Goal: Transaction & Acquisition: Purchase product/service

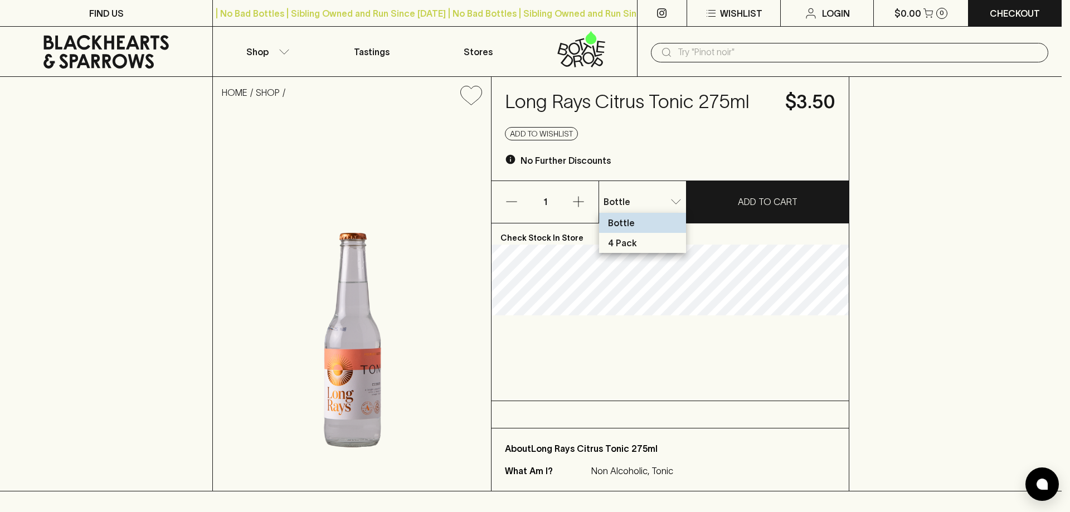
click at [630, 245] on p "4 Pack" at bounding box center [622, 242] width 29 height 13
type input "1"
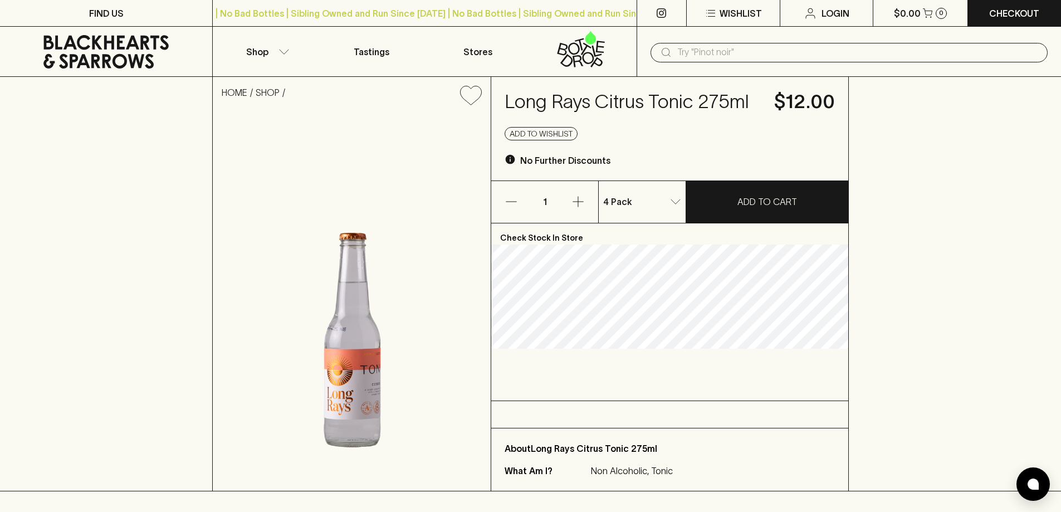
click at [582, 205] on icon "button" at bounding box center [578, 201] width 13 height 13
click at [738, 204] on button "ADD TO CART" at bounding box center [767, 202] width 162 height 42
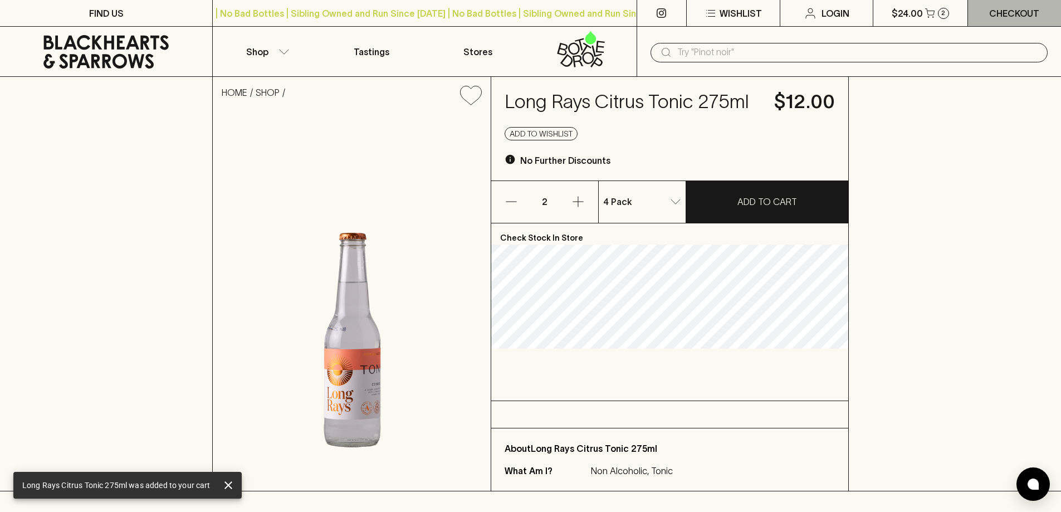
click at [995, 17] on p "Checkout" at bounding box center [1014, 13] width 50 height 13
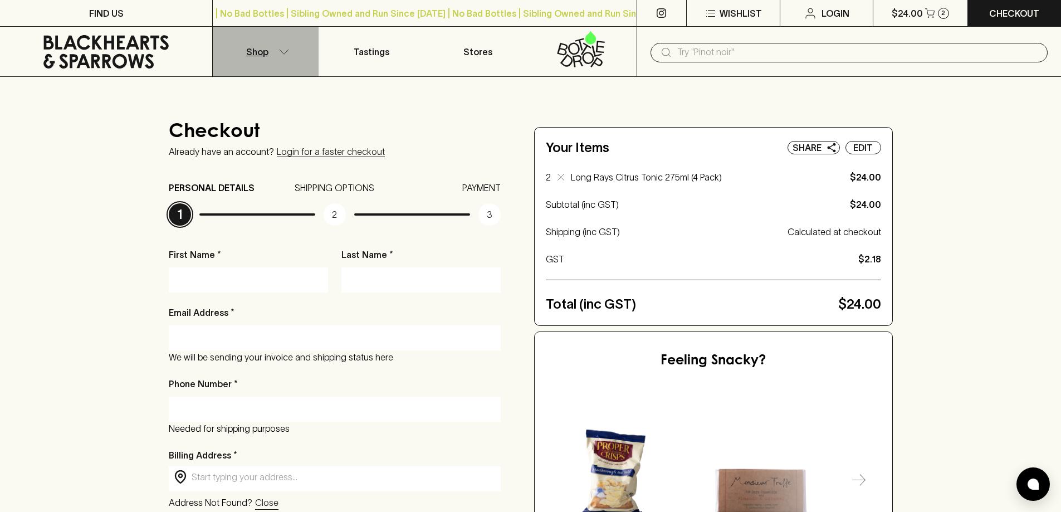
click at [286, 55] on button "Shop" at bounding box center [266, 52] width 106 height 50
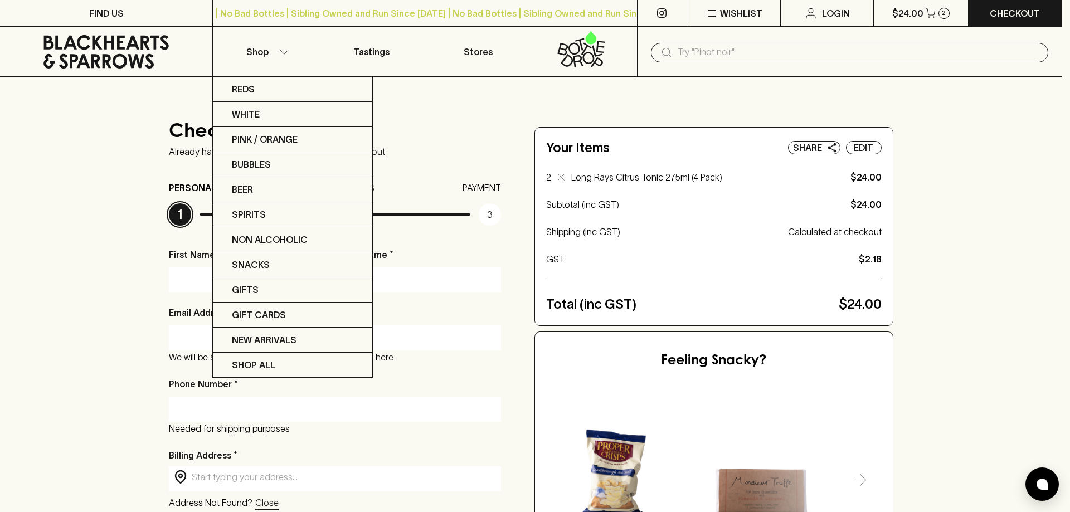
click at [286, 55] on div at bounding box center [535, 256] width 1070 height 512
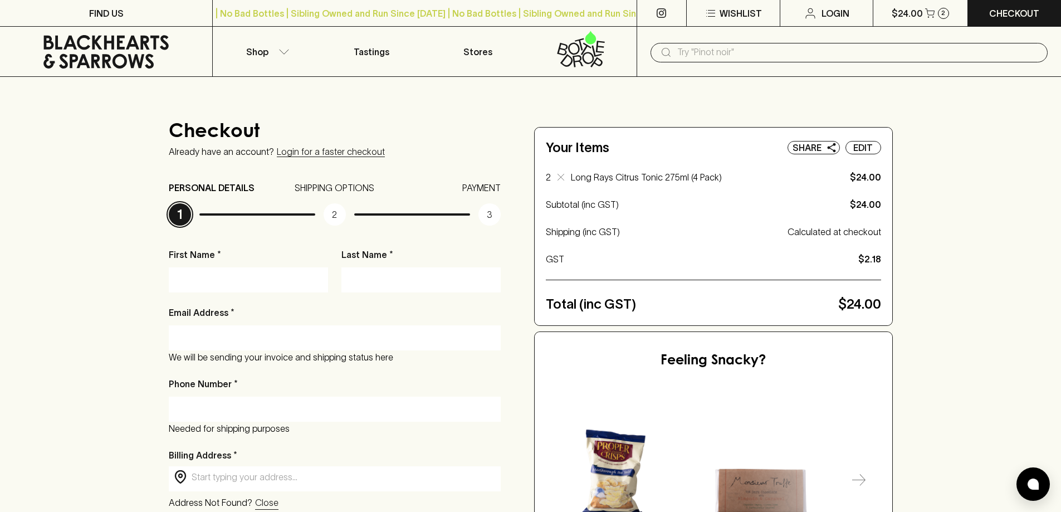
click at [718, 57] on input "text" at bounding box center [858, 52] width 362 height 18
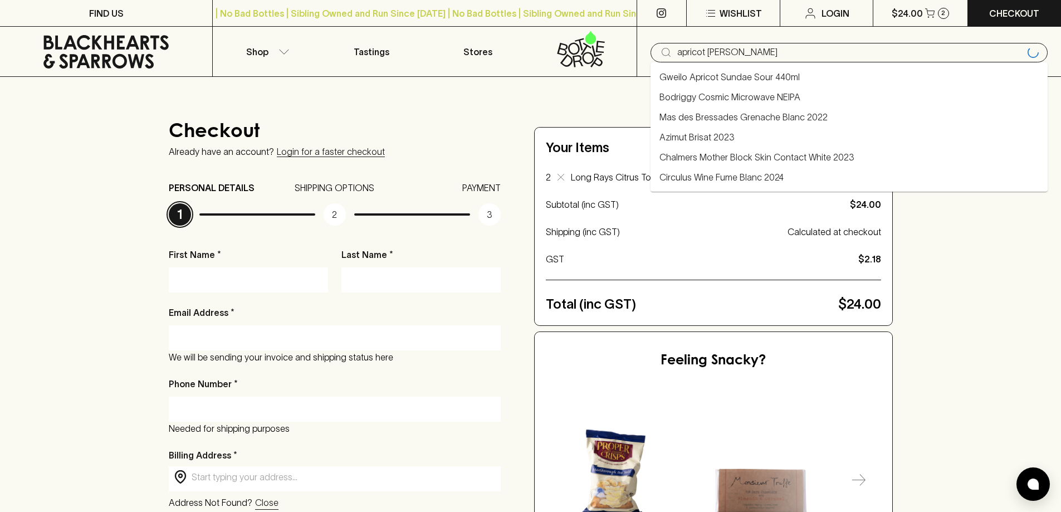
type input "apricot brandy"
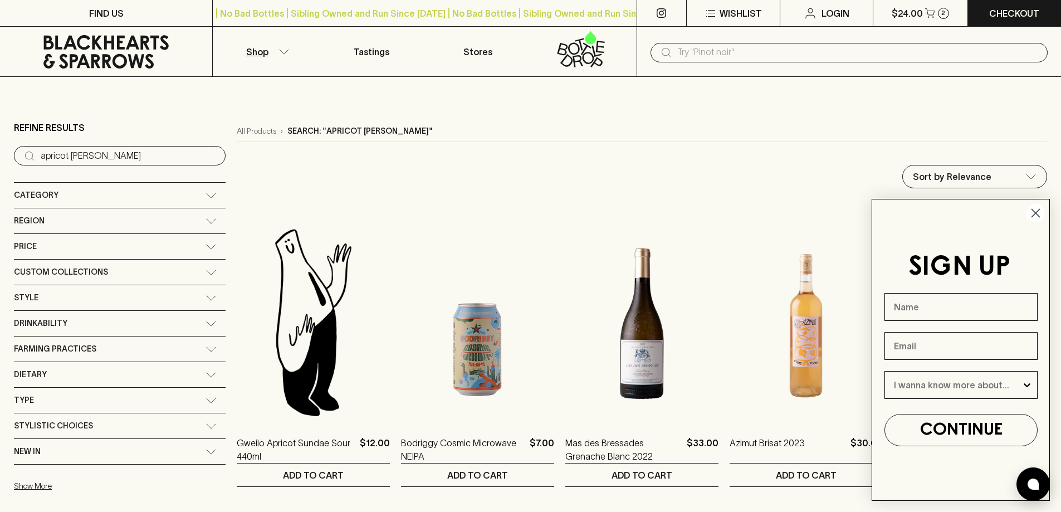
click at [1038, 216] on icon "Close dialog" at bounding box center [1036, 213] width 8 height 8
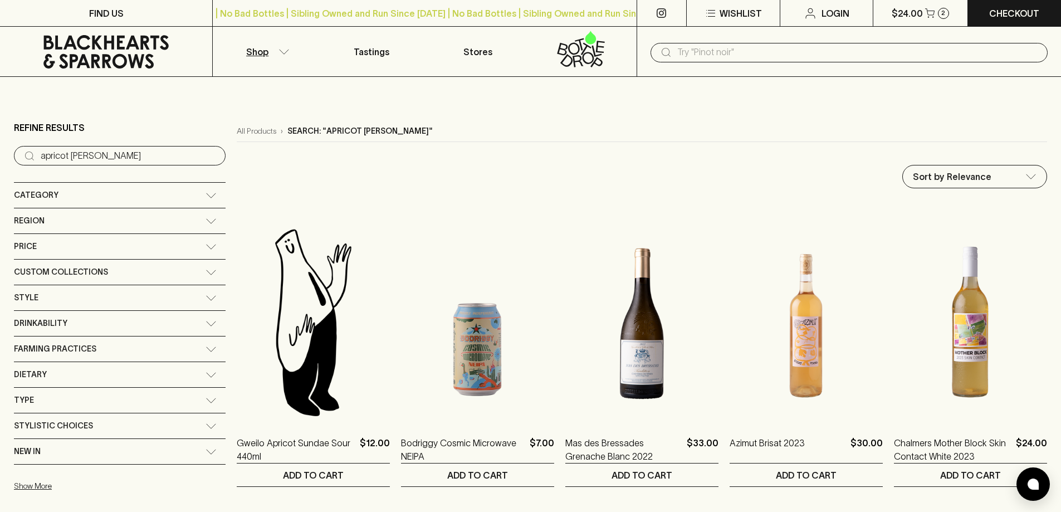
click at [289, 55] on button "Shop" at bounding box center [266, 52] width 106 height 50
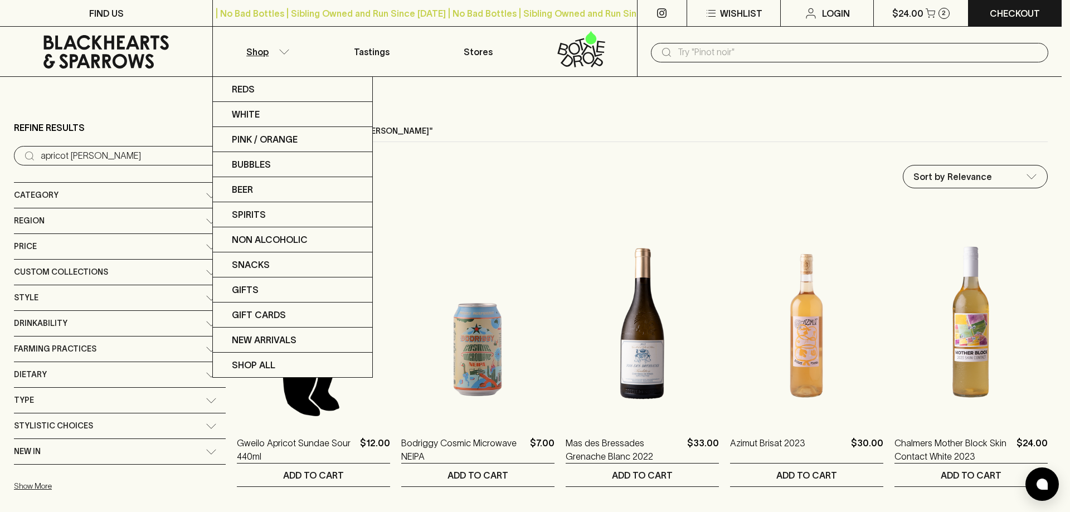
click at [280, 54] on div at bounding box center [535, 256] width 1070 height 512
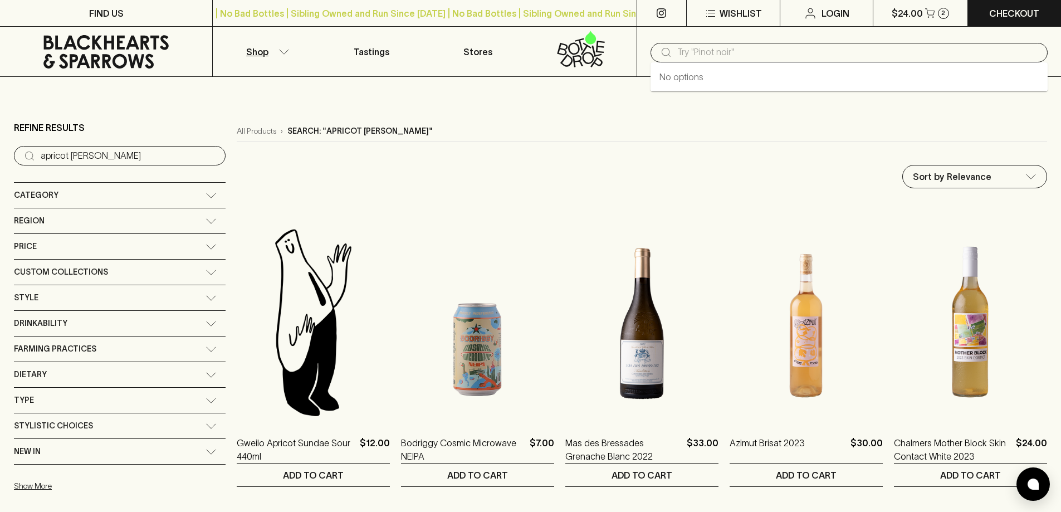
click at [796, 53] on input "text" at bounding box center [858, 52] width 362 height 18
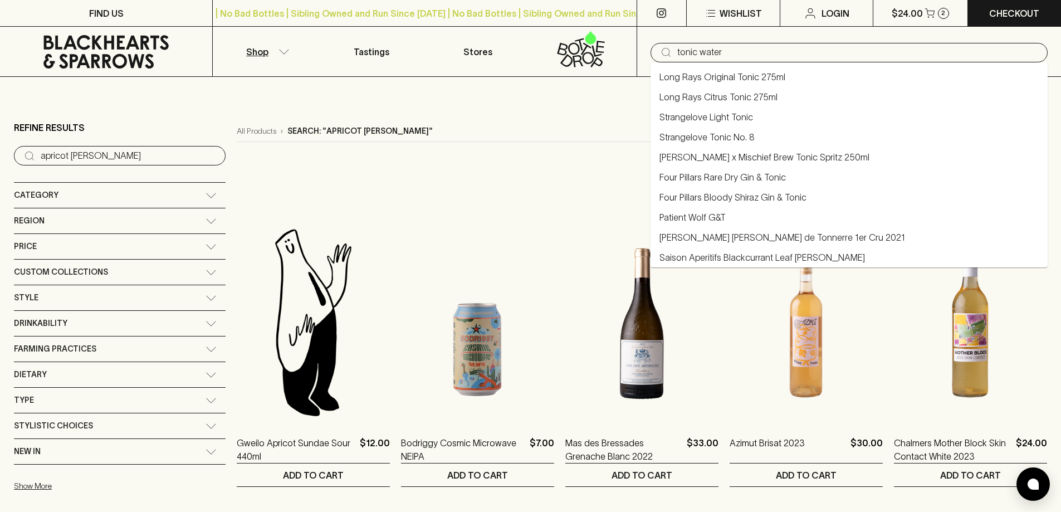
type input "tonic water"
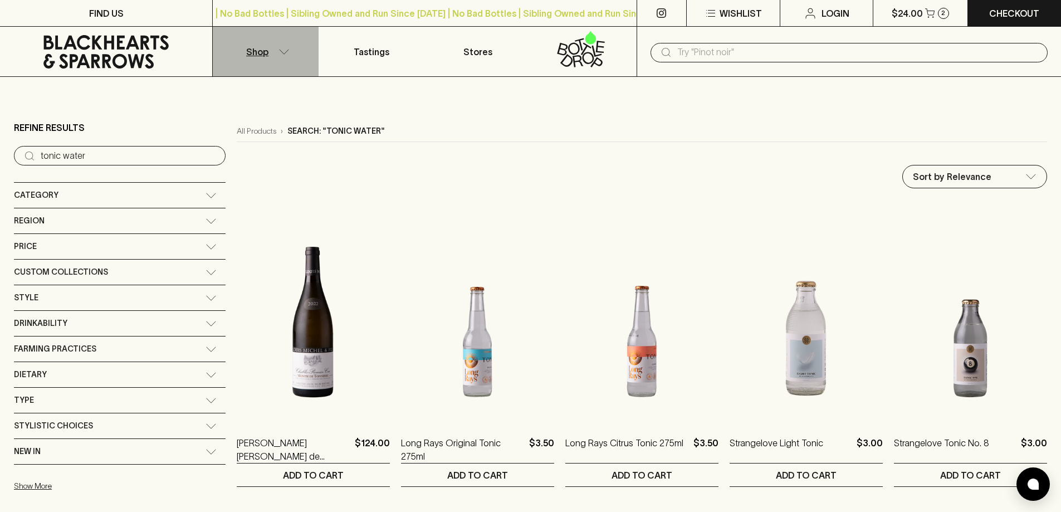
click at [279, 51] on icon "button" at bounding box center [284, 52] width 11 height 6
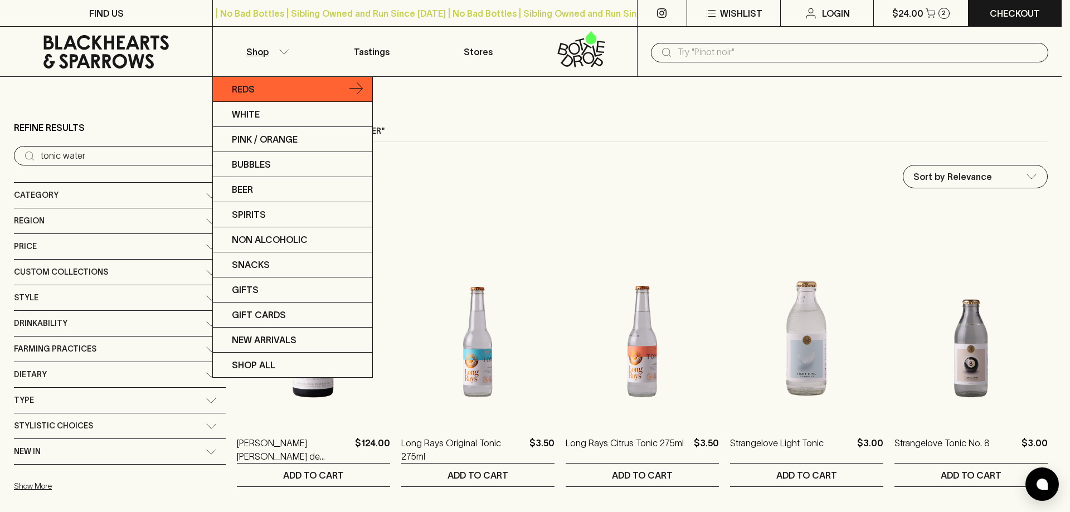
click at [297, 92] on link "Reds" at bounding box center [292, 89] width 159 height 25
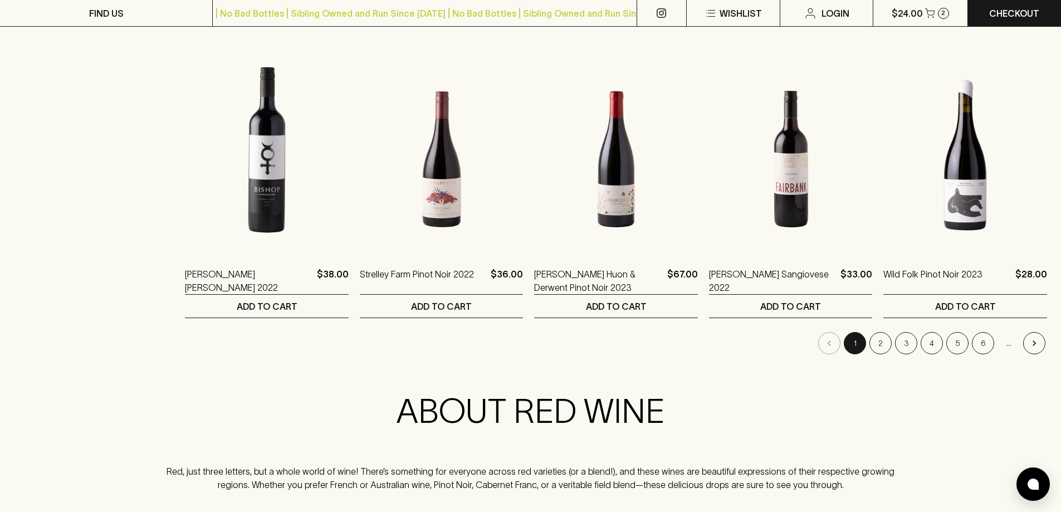
scroll to position [1059, 0]
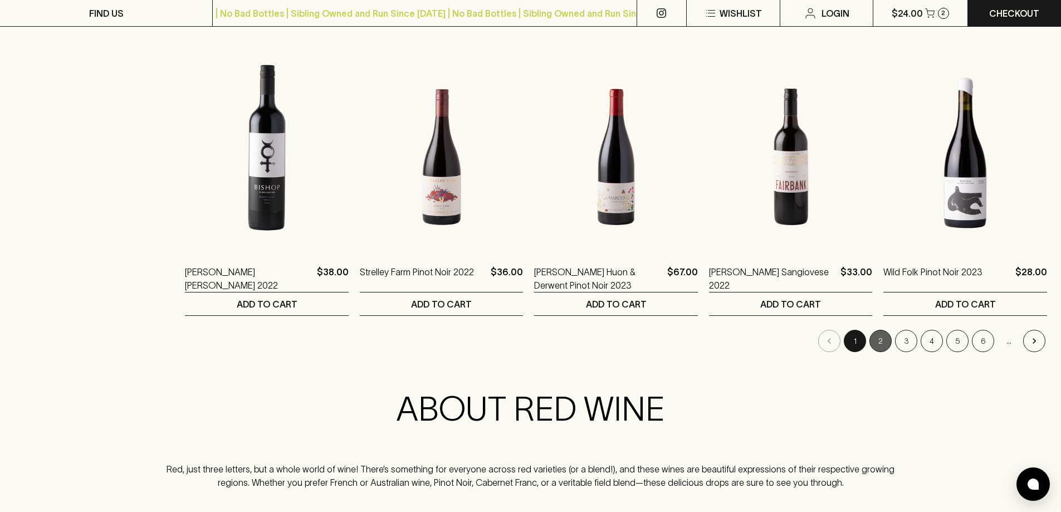
click at [885, 342] on button "2" at bounding box center [881, 341] width 22 height 22
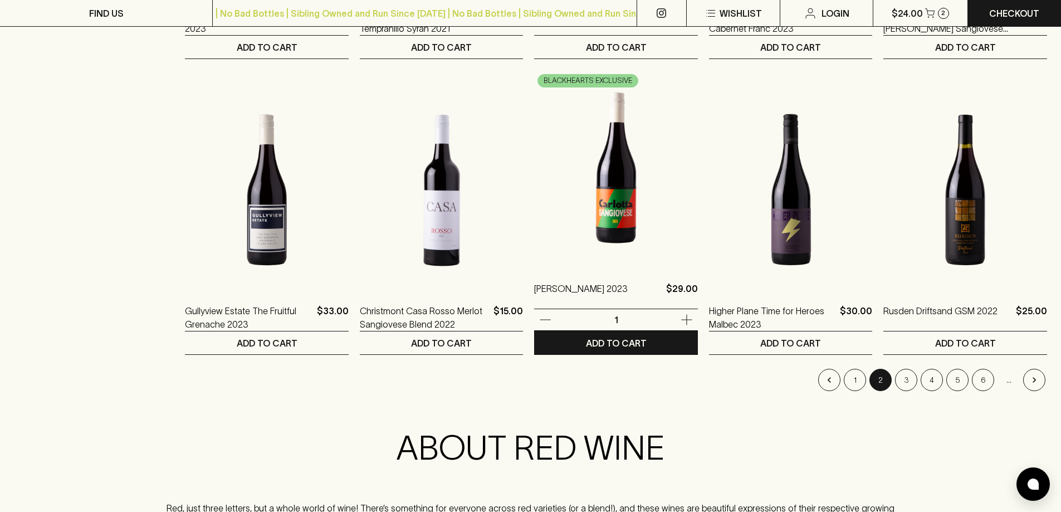
scroll to position [1059, 0]
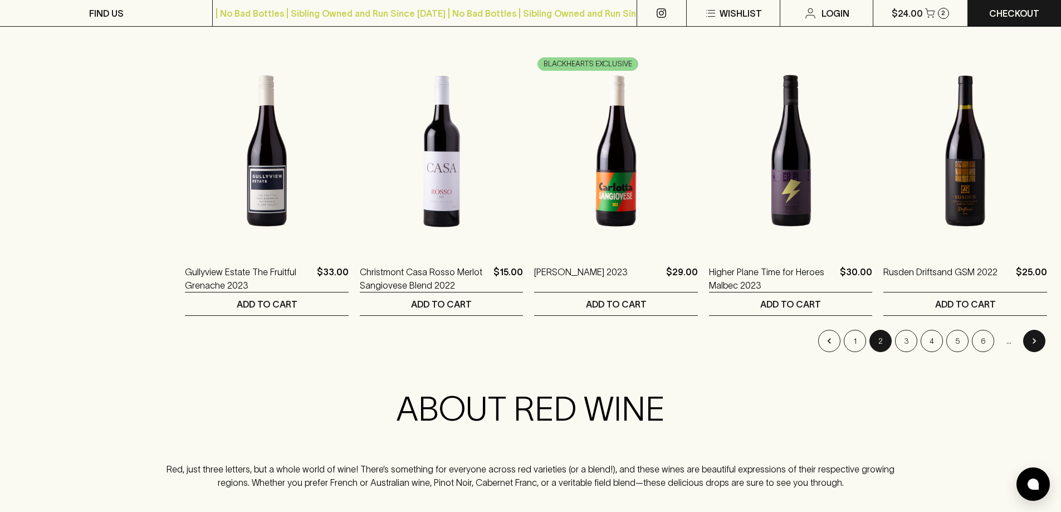
click at [1036, 349] on button "Go to next page" at bounding box center [1034, 341] width 22 height 22
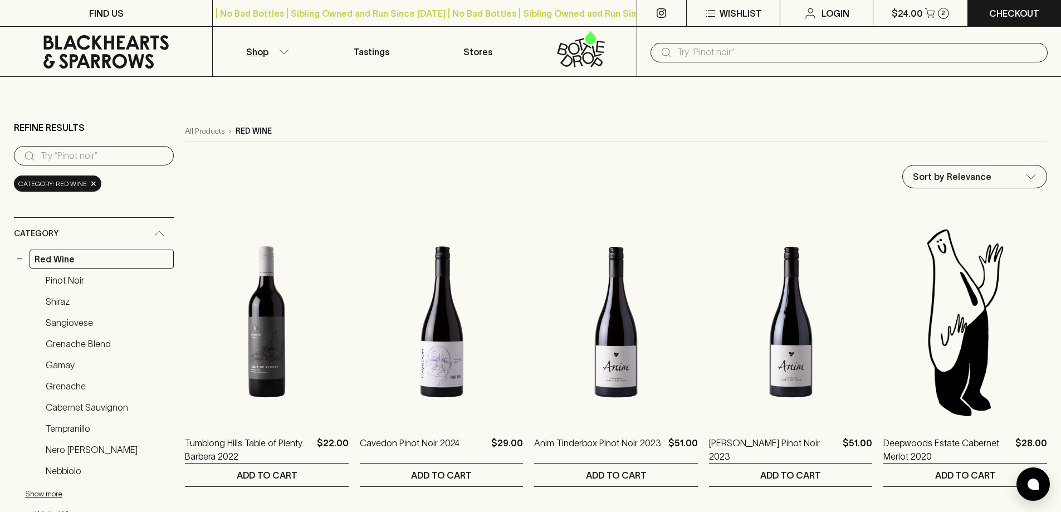
click at [281, 47] on button "Shop" at bounding box center [266, 52] width 106 height 50
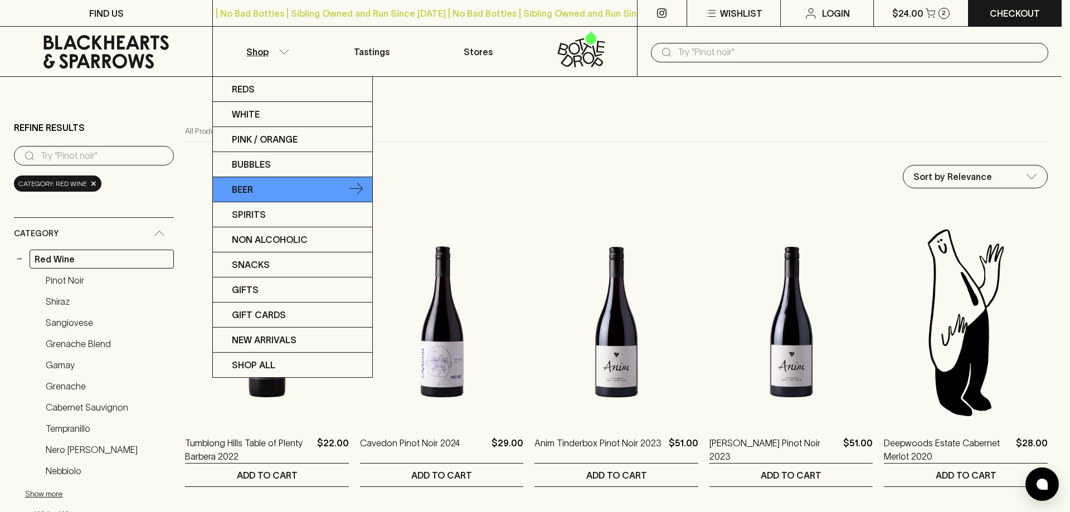
click at [292, 186] on link "Beer" at bounding box center [292, 189] width 159 height 25
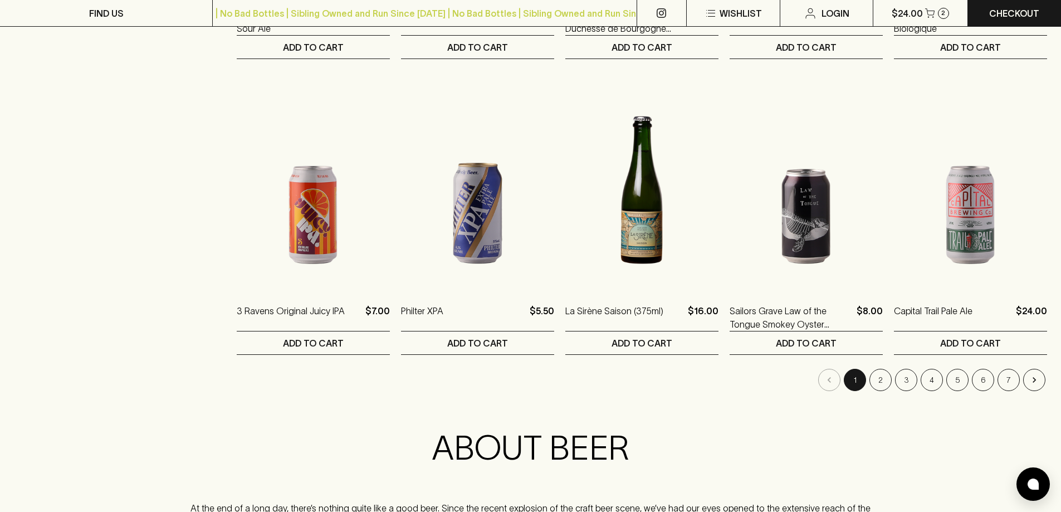
scroll to position [1059, 0]
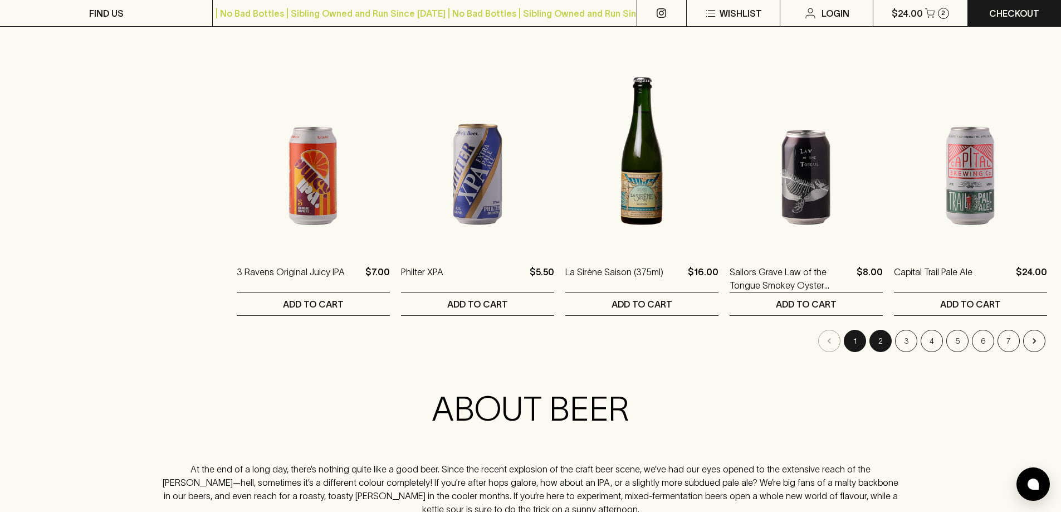
click at [887, 346] on button "2" at bounding box center [881, 341] width 22 height 22
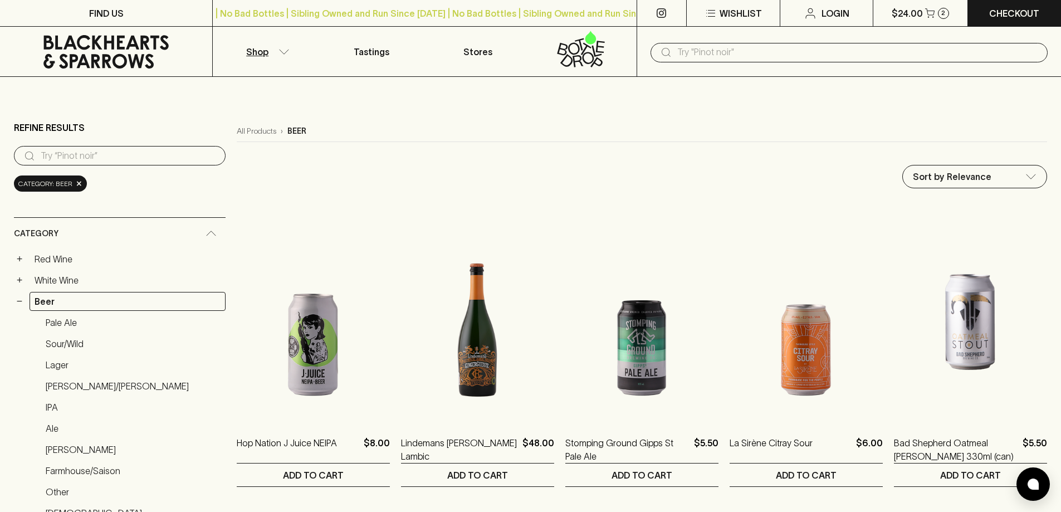
click at [801, 51] on input "text" at bounding box center [858, 52] width 362 height 18
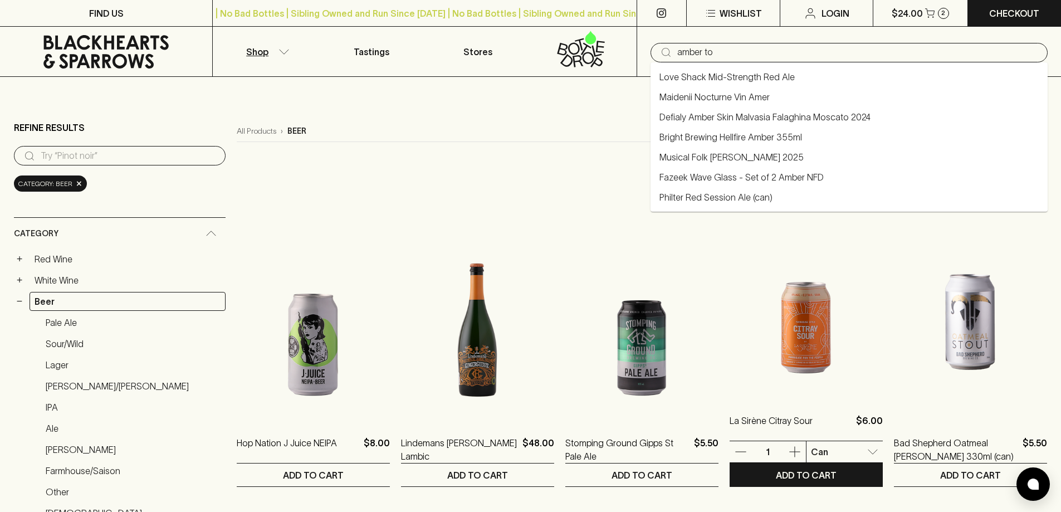
type input "amber to"
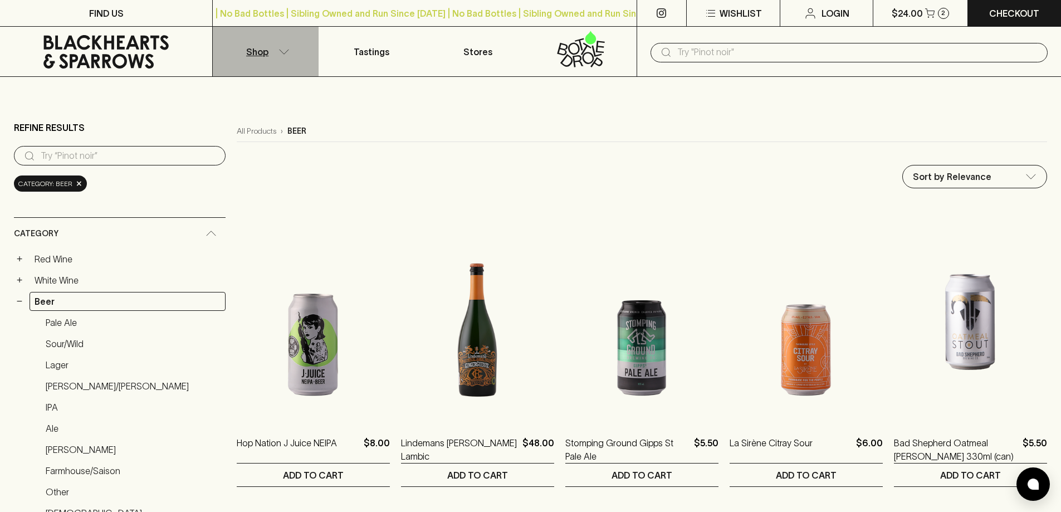
click at [266, 48] on p "Shop" at bounding box center [257, 51] width 22 height 13
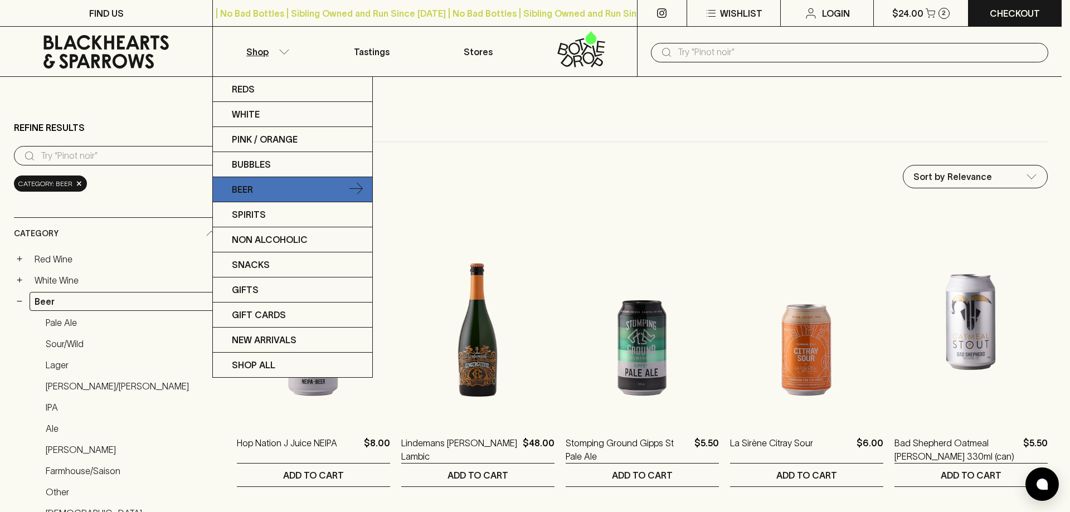
click at [276, 184] on link "Beer" at bounding box center [292, 189] width 159 height 25
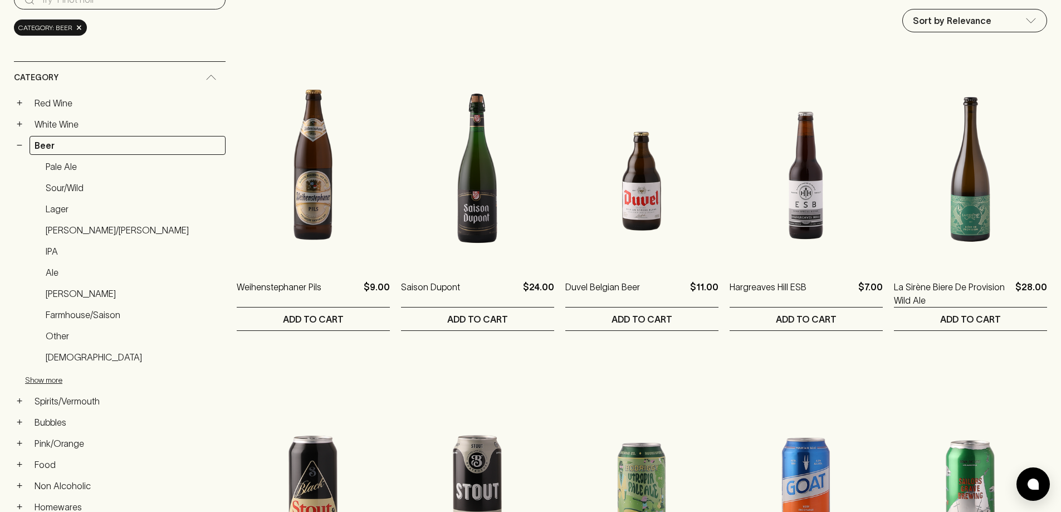
scroll to position [167, 0]
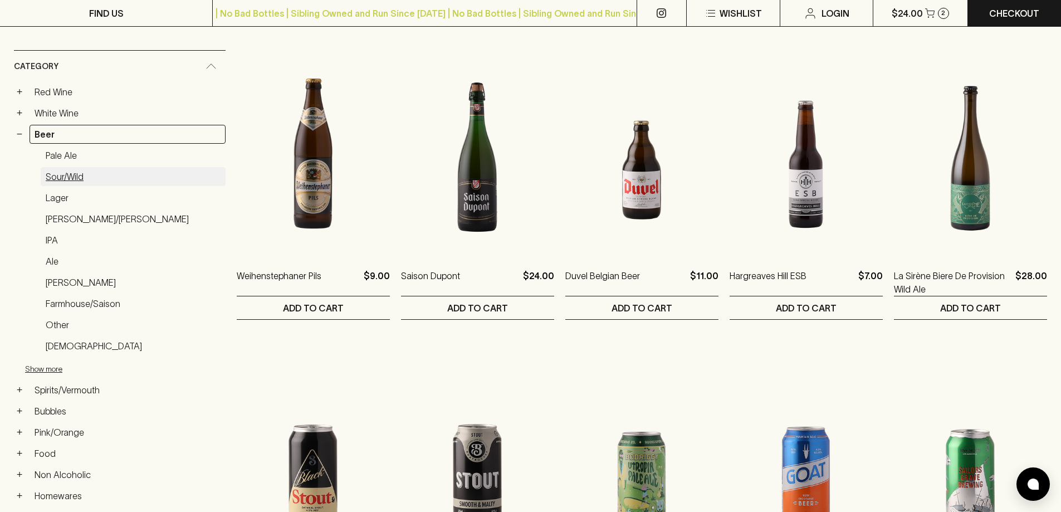
click at [90, 173] on link "Sour/Wild" at bounding box center [133, 176] width 185 height 19
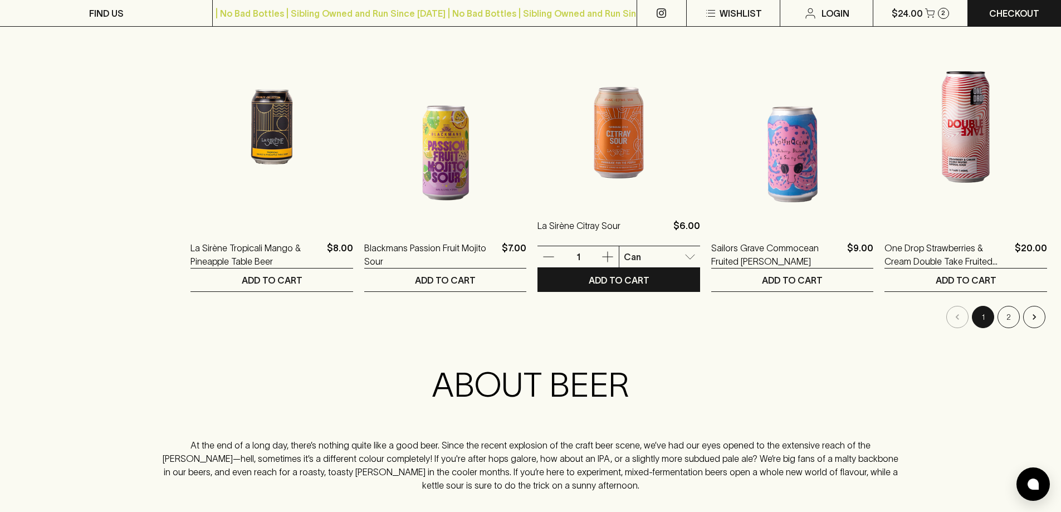
scroll to position [1114, 0]
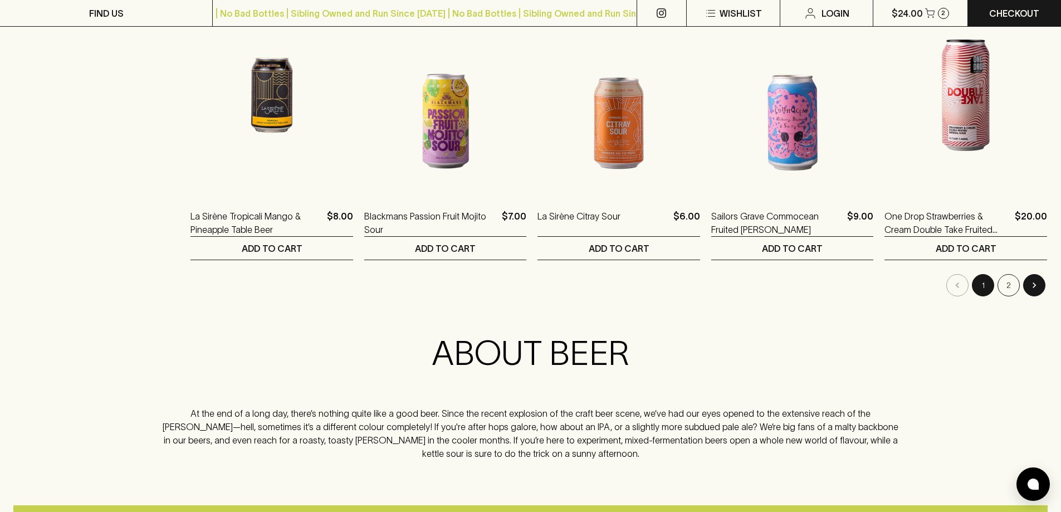
click at [1032, 291] on button "Go to next page" at bounding box center [1034, 285] width 22 height 22
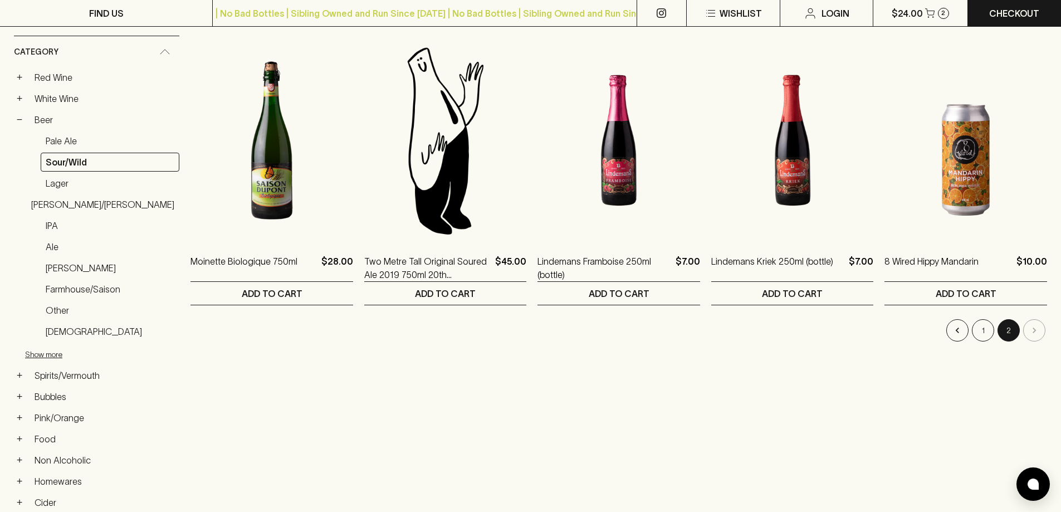
scroll to position [167, 0]
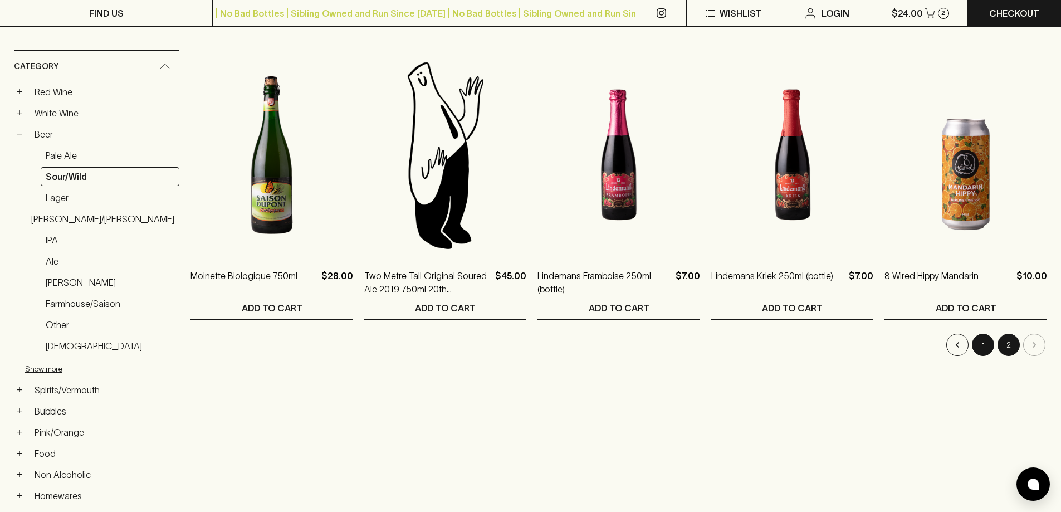
click at [987, 344] on button "1" at bounding box center [983, 345] width 22 height 22
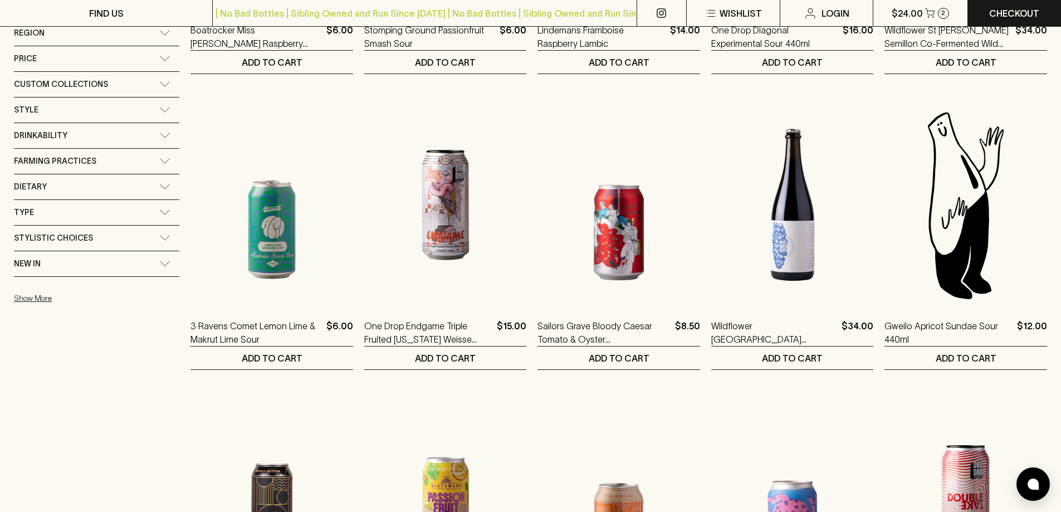
scroll to position [669, 0]
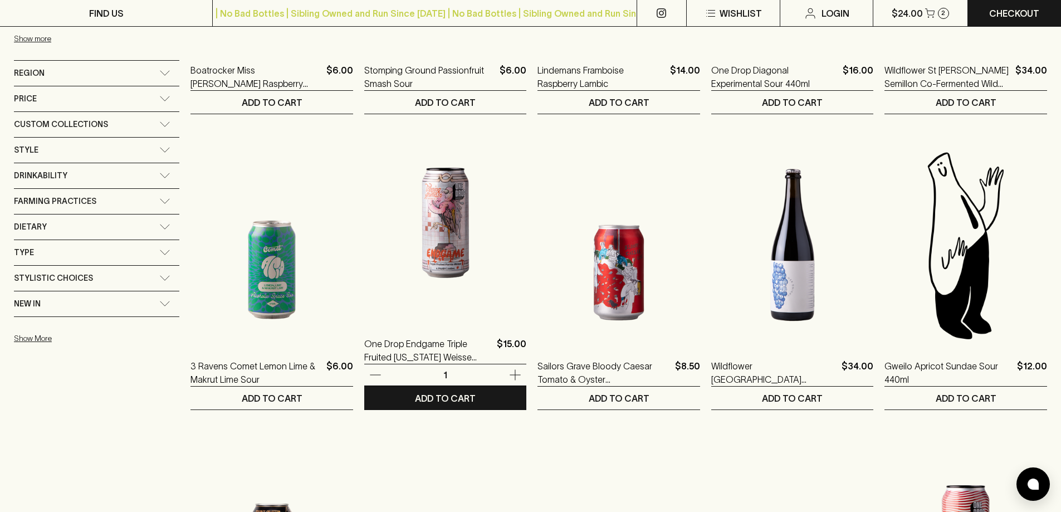
click at [419, 247] on img at bounding box center [445, 222] width 163 height 195
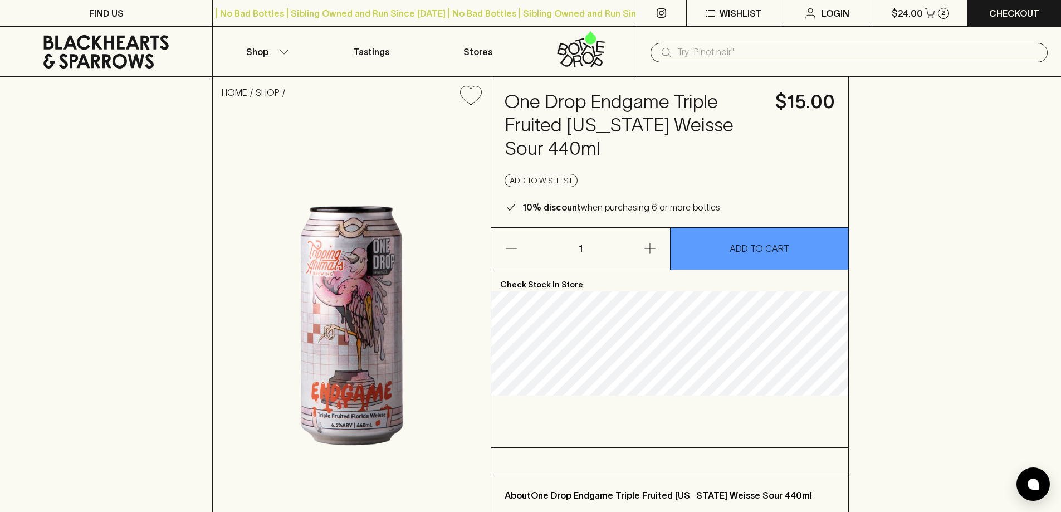
click at [258, 51] on p "Shop" at bounding box center [257, 51] width 22 height 13
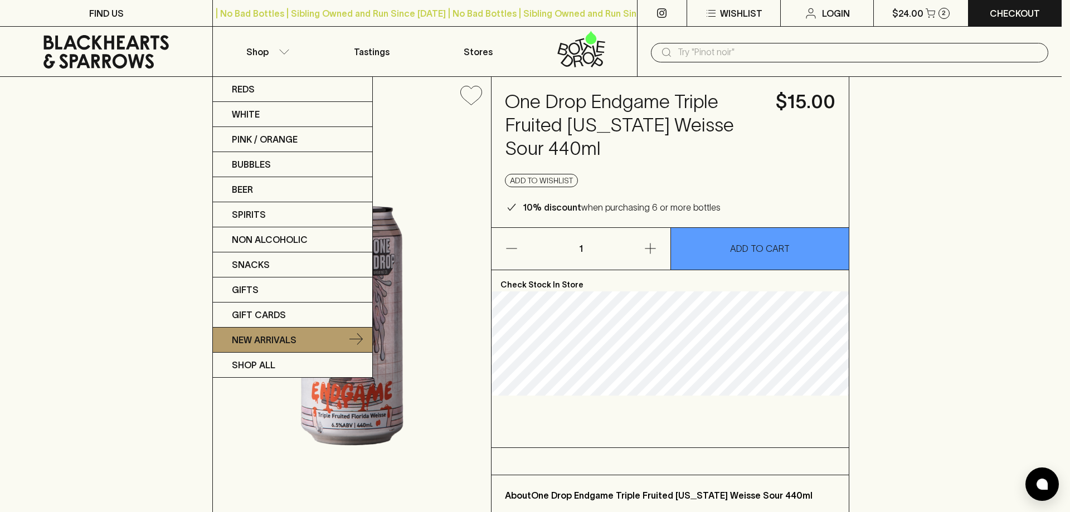
click at [298, 339] on link "New Arrivals" at bounding box center [292, 340] width 159 height 25
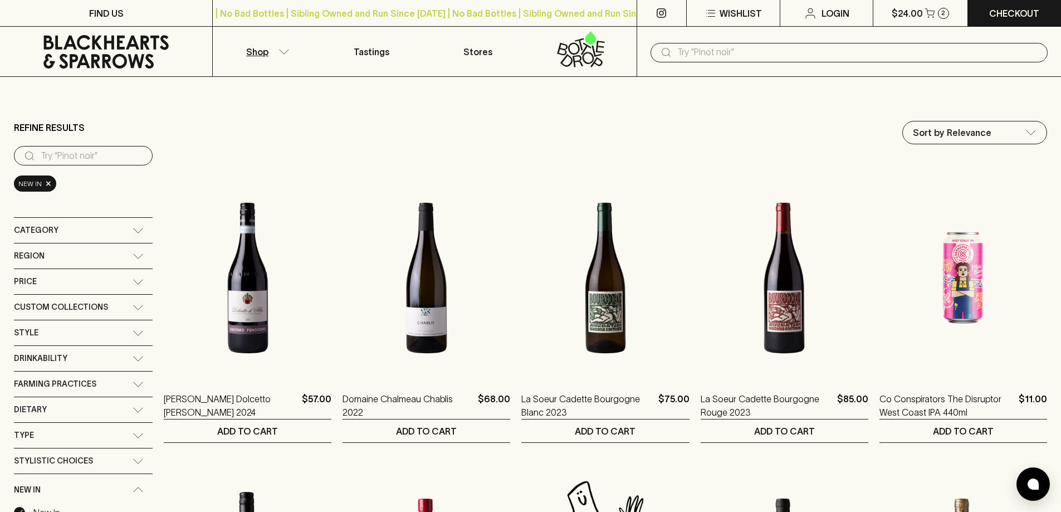
click at [262, 53] on p "Shop" at bounding box center [257, 51] width 22 height 13
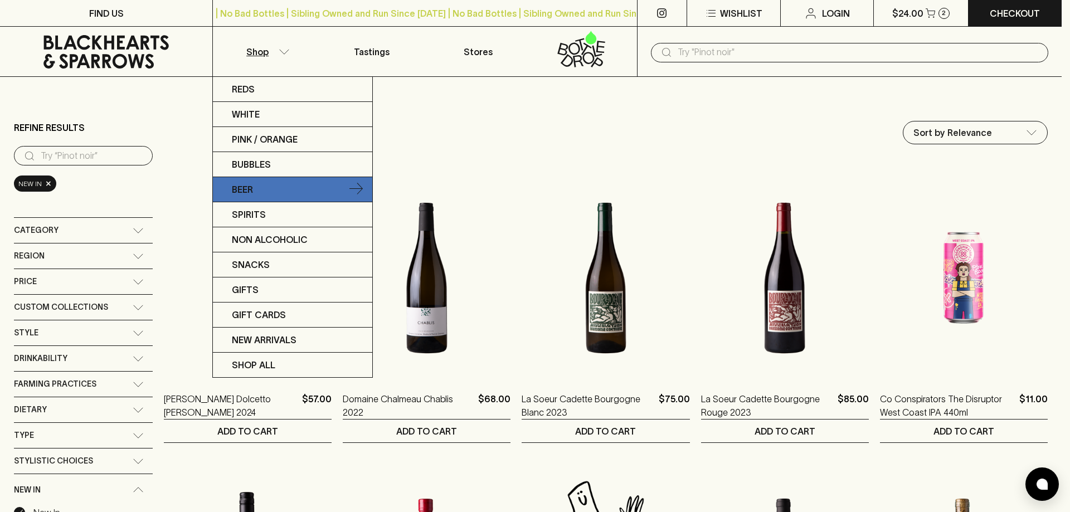
click at [282, 193] on link "Beer" at bounding box center [292, 189] width 159 height 25
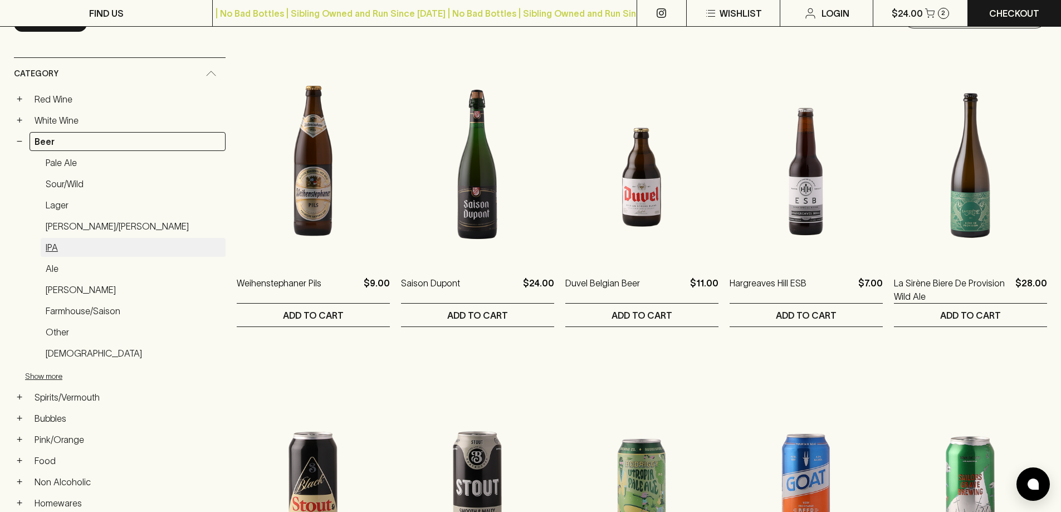
scroll to position [167, 0]
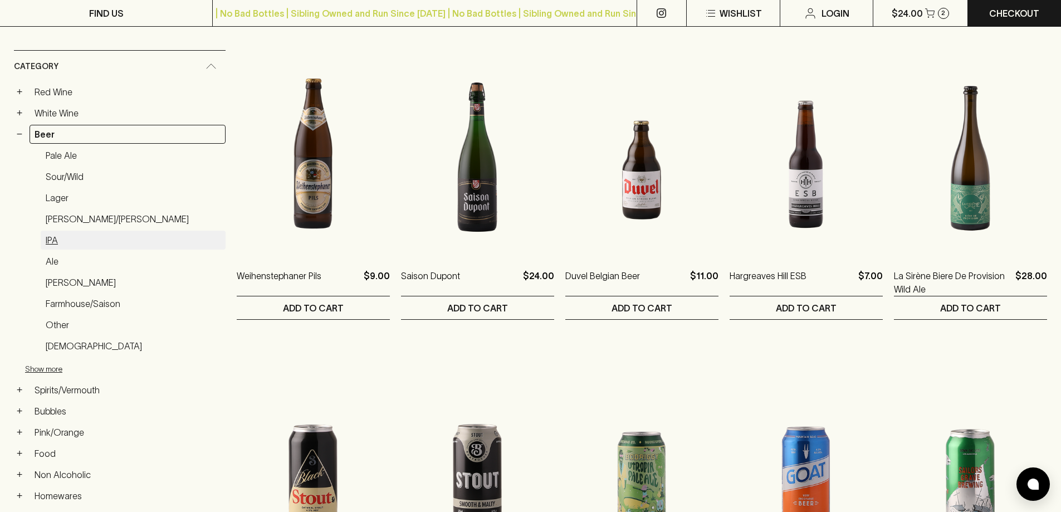
click at [59, 245] on link "IPA" at bounding box center [133, 240] width 185 height 19
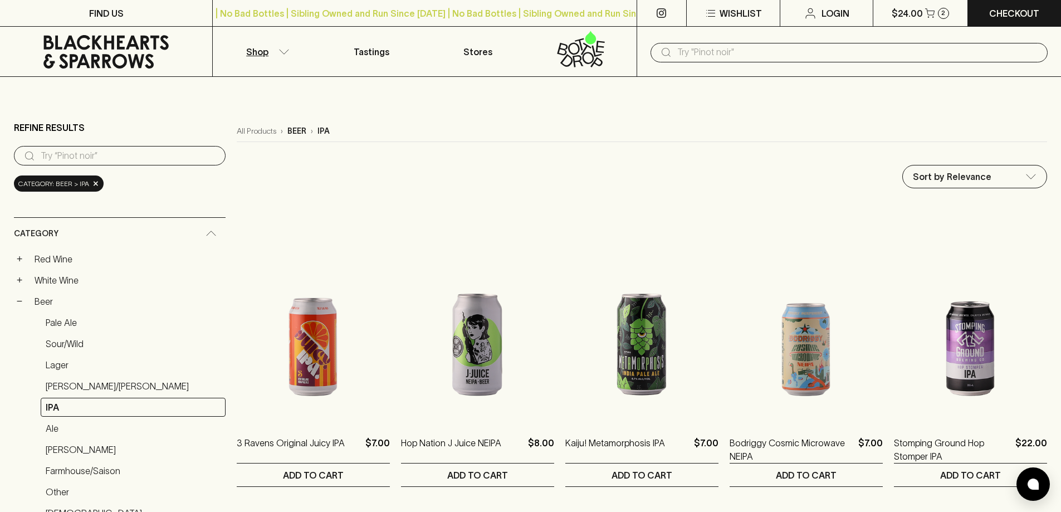
click at [698, 56] on input "text" at bounding box center [858, 52] width 362 height 18
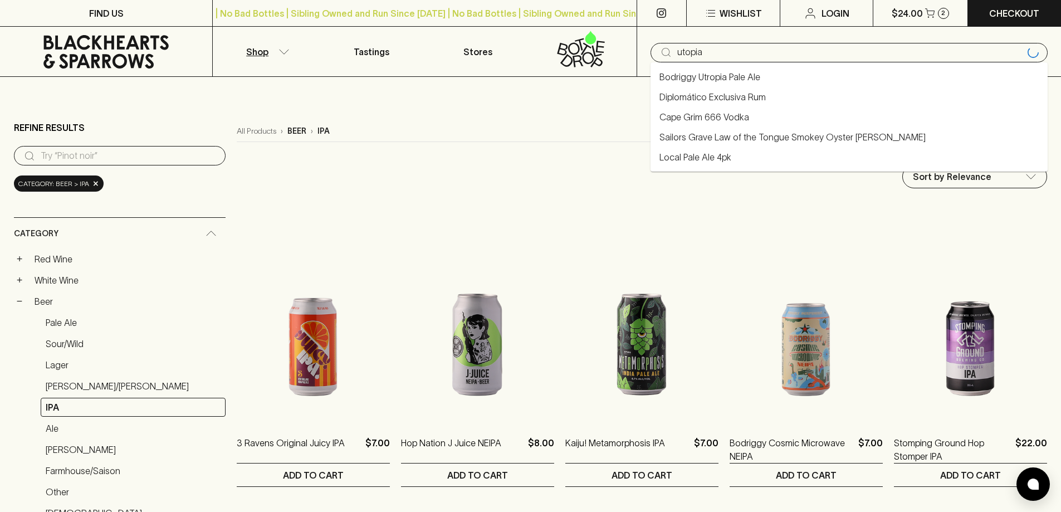
type input "utopia"
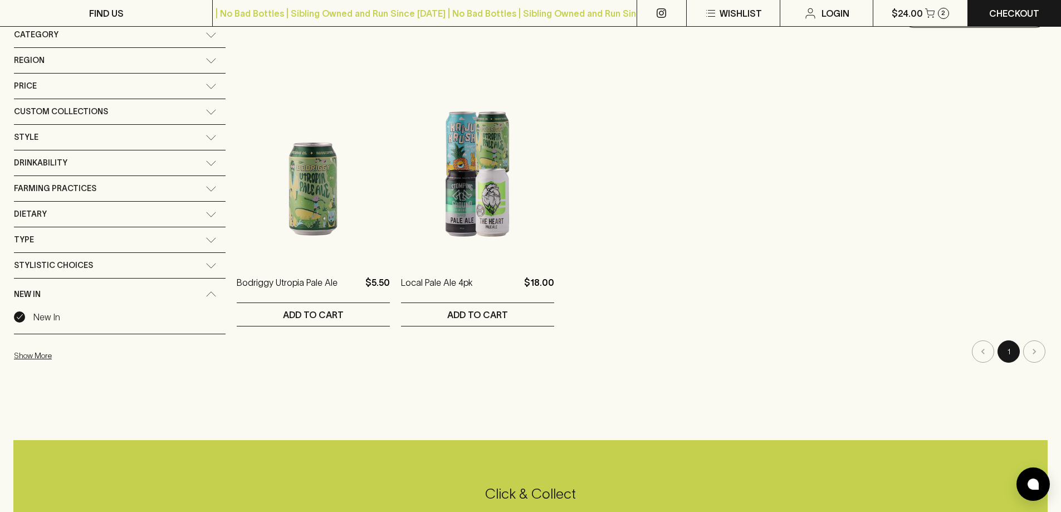
scroll to position [167, 0]
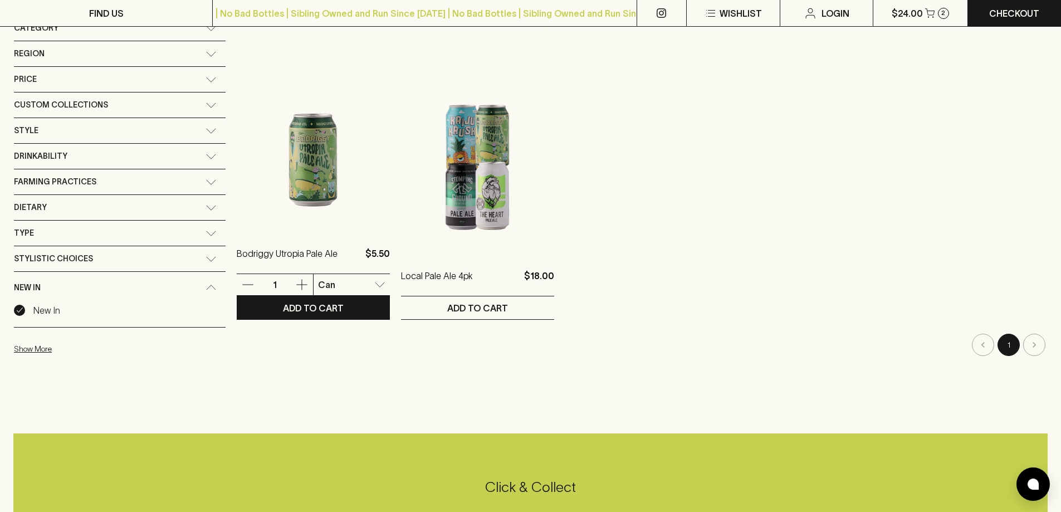
click at [281, 184] on img at bounding box center [313, 132] width 153 height 195
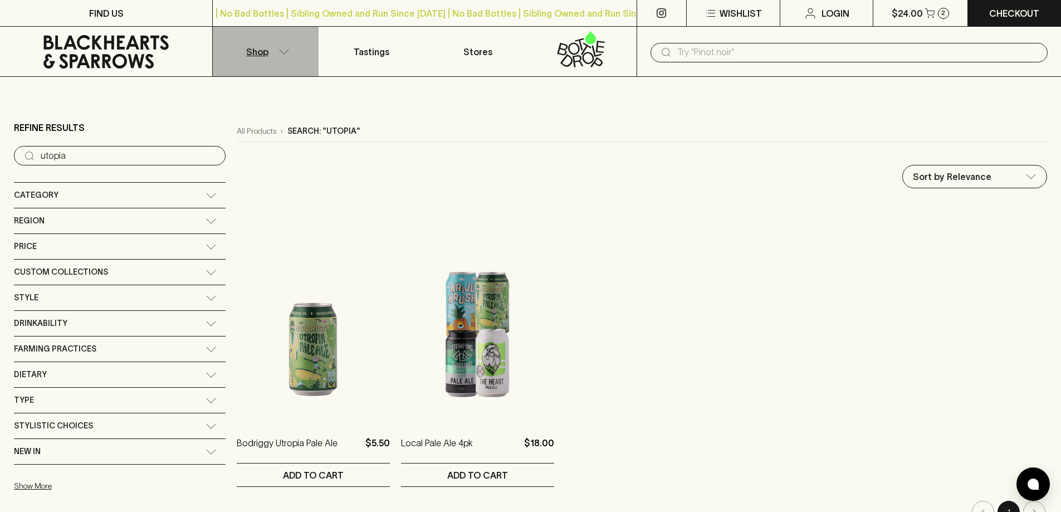
click at [274, 56] on button "Shop" at bounding box center [266, 52] width 106 height 50
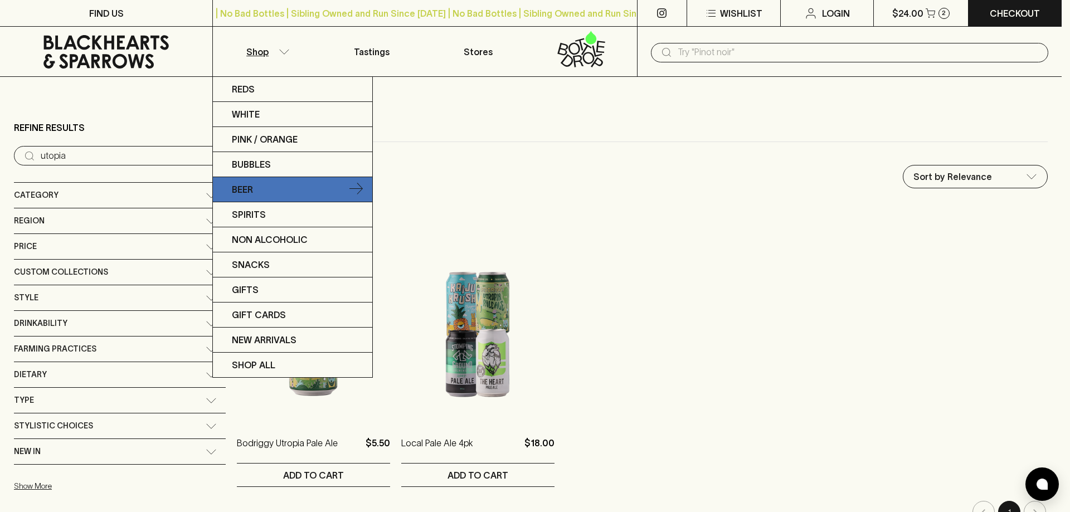
click at [294, 186] on link "Beer" at bounding box center [292, 189] width 159 height 25
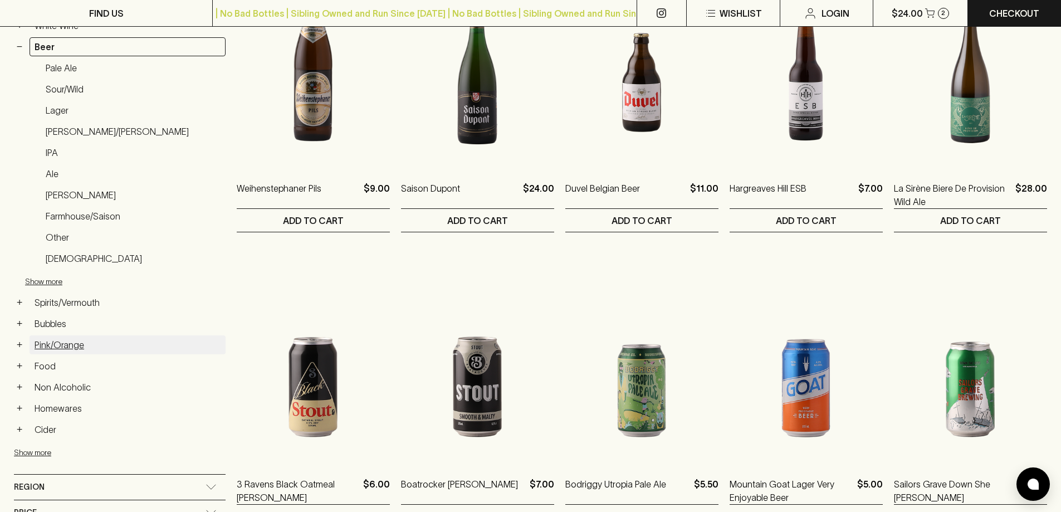
scroll to position [279, 0]
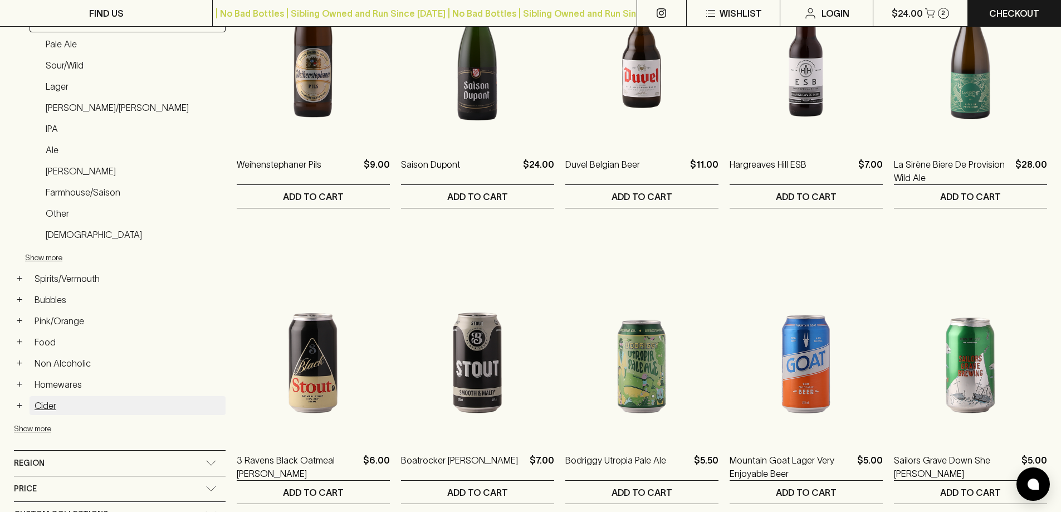
click at [71, 405] on link "Cider" at bounding box center [128, 405] width 196 height 19
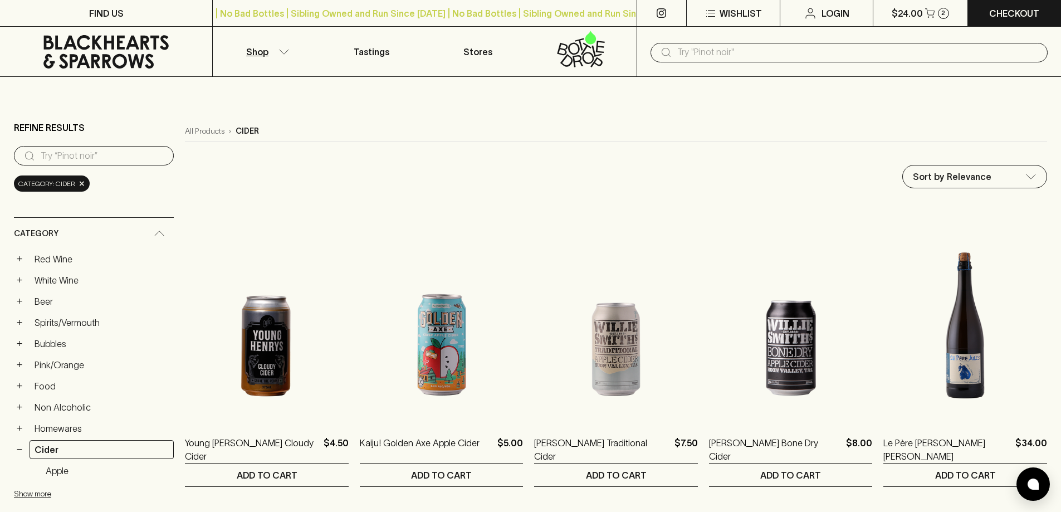
click at [1023, 94] on main "Refine Results ​ Category: cider × Category + Red Wine + White Wine + Beer + Sp…" at bounding box center [530, 466] width 1061 height 779
click at [977, 16] on link "Checkout" at bounding box center [1014, 13] width 93 height 26
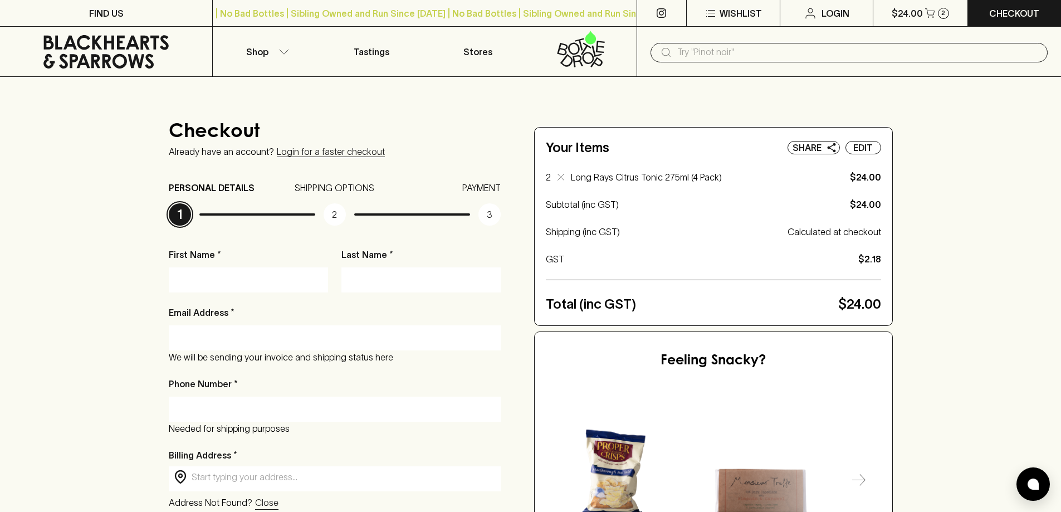
drag, startPoint x: 246, startPoint y: 269, endPoint x: 241, endPoint y: 269, distance: 5.6
click at [246, 269] on div at bounding box center [248, 279] width 159 height 25
type input "Keith"
type input "Tan"
click at [65, 319] on div "Checkout Already have an account? Login for a faster checkout PERSONAL DETAILS …" at bounding box center [530, 518] width 1061 height 882
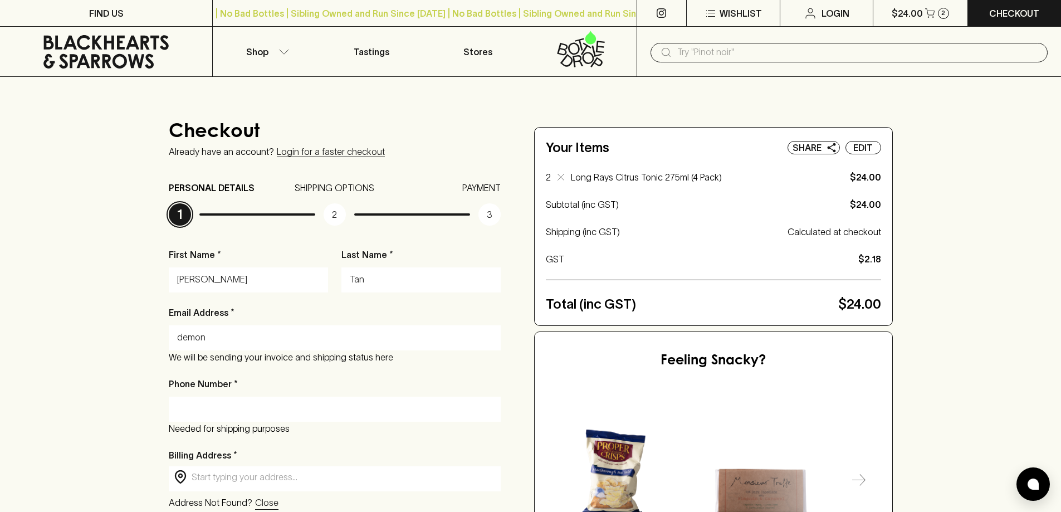
click at [248, 338] on input "demon" at bounding box center [335, 338] width 316 height 18
type input "demonicmapler13@gmail.com"
type input "0406488623"
click at [114, 348] on div "Checkout Already have an account? Login for a faster checkout PERSONAL DETAILS …" at bounding box center [530, 518] width 1061 height 882
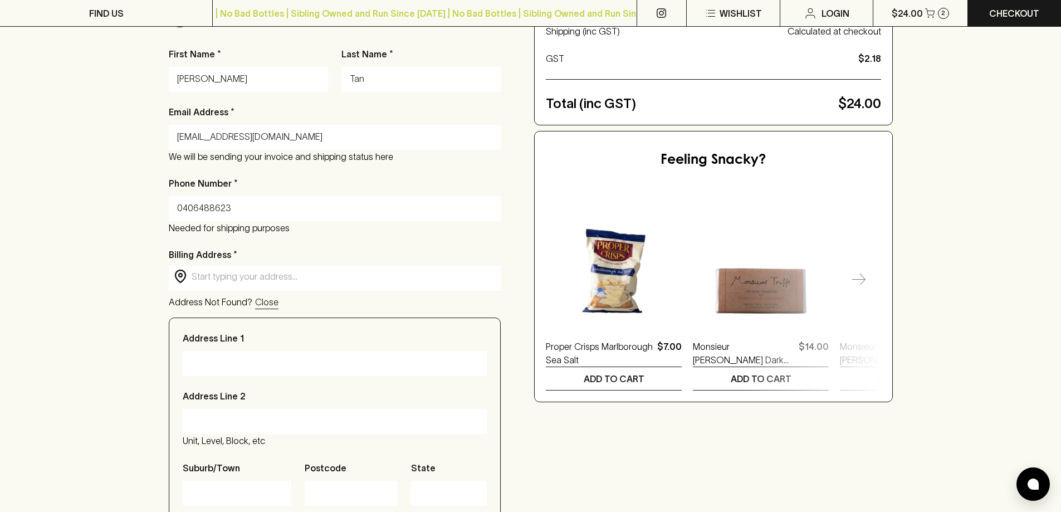
scroll to position [223, 0]
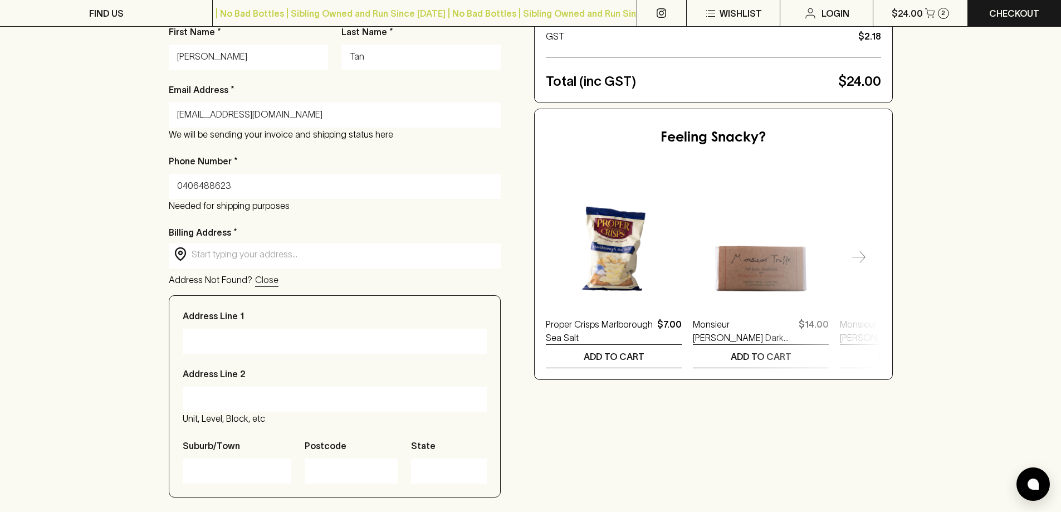
click at [259, 261] on div "​ ​" at bounding box center [335, 254] width 333 height 22
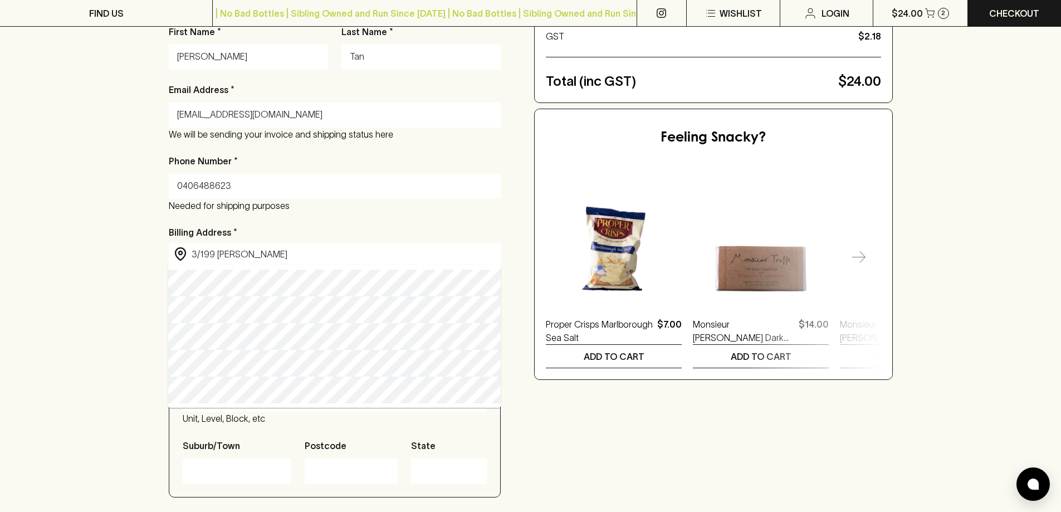
type input "3/199 Mitcham Road, Donvale VIC, Australia"
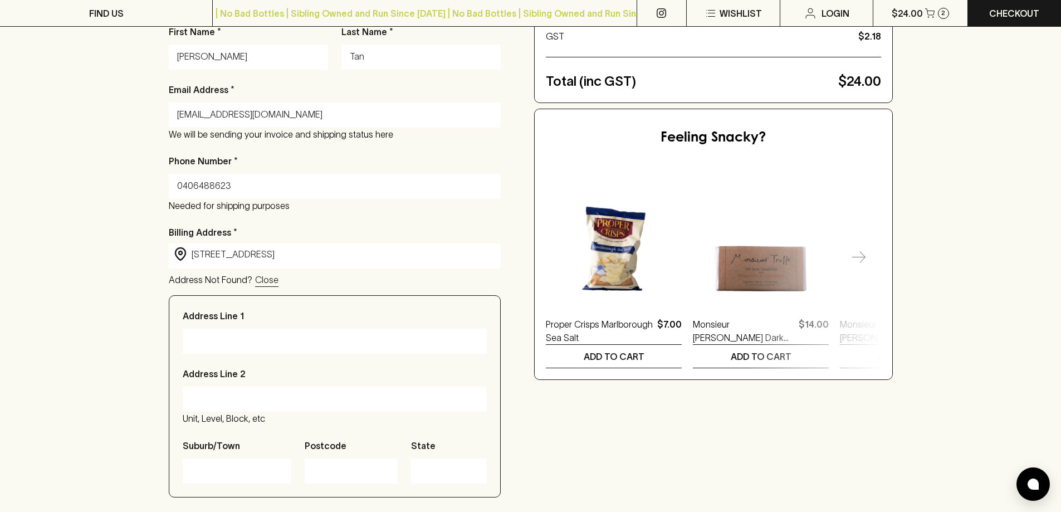
type input "3/199 Mitcham Road"
type input "Donvale"
type input "3111"
type input "Victoria"
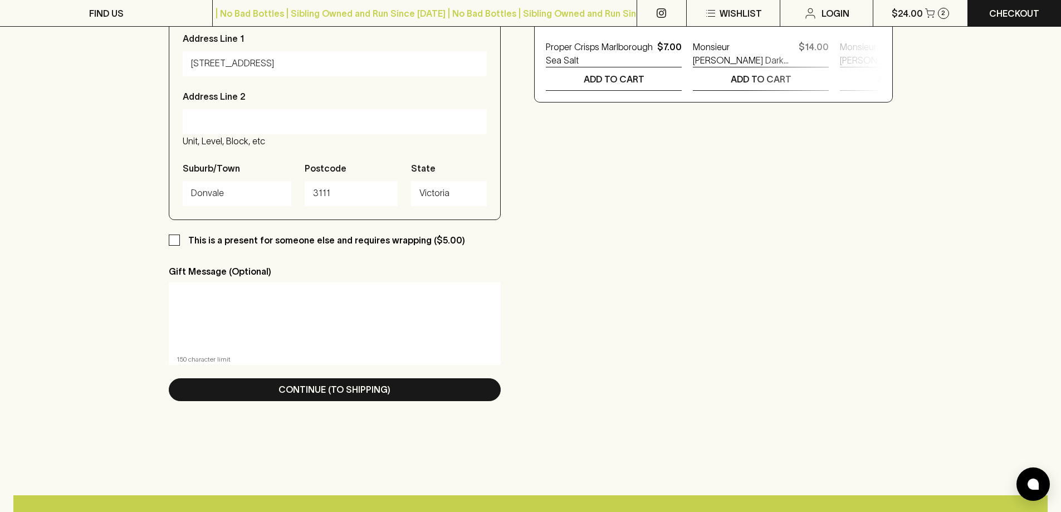
scroll to position [501, 0]
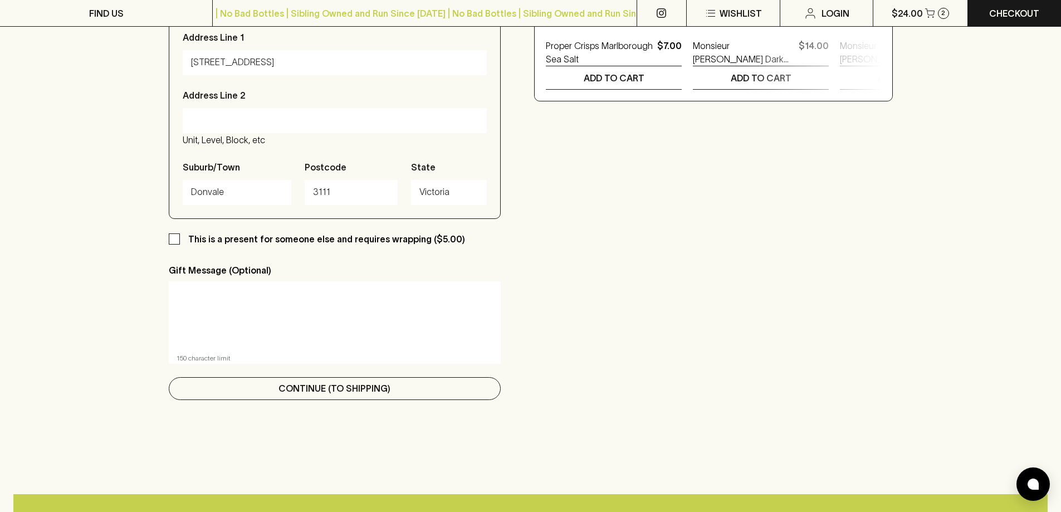
type input "3/199 Mitcham Road, Donvale VIC, Australia"
click at [364, 394] on button "Continue (To Shipping)" at bounding box center [335, 388] width 333 height 23
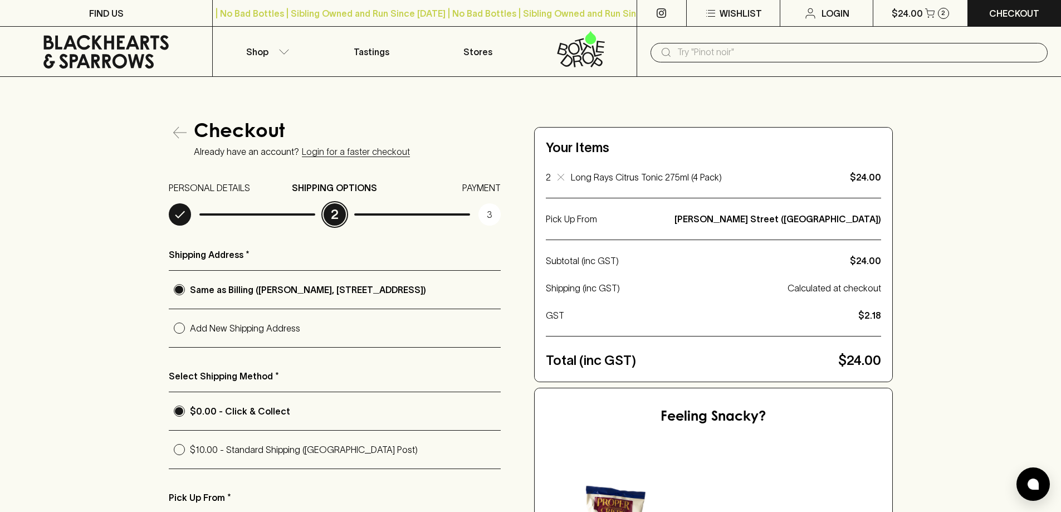
scroll to position [111, 0]
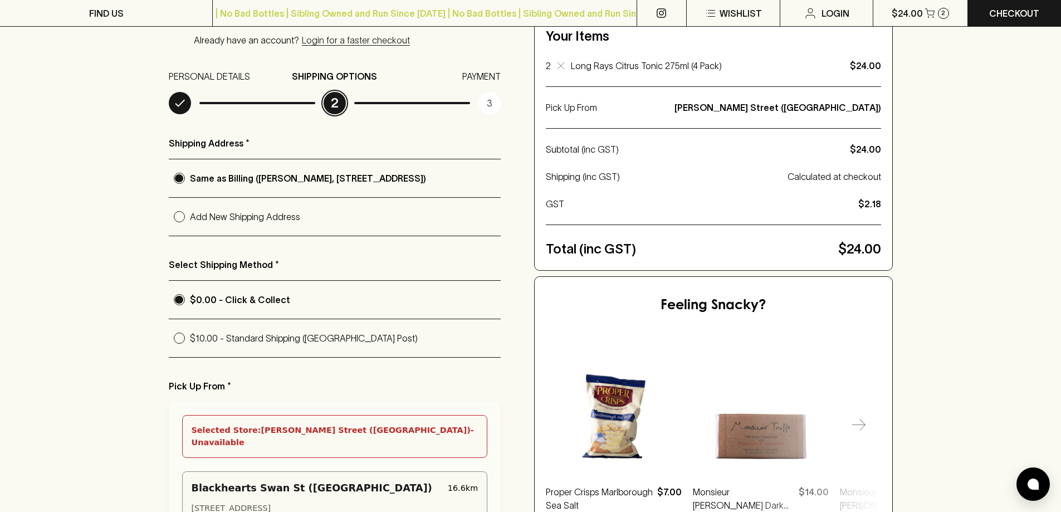
click at [186, 101] on icon at bounding box center [179, 102] width 13 height 13
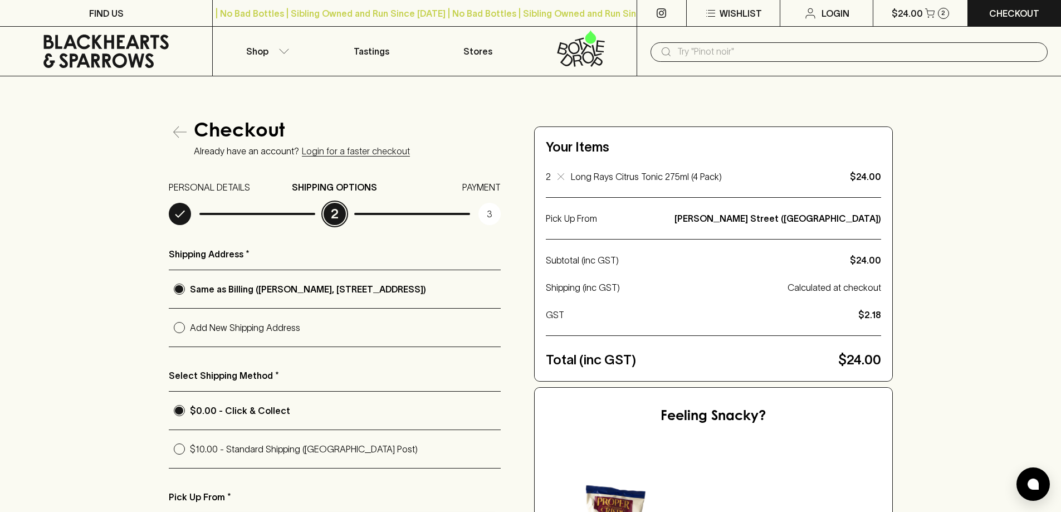
scroll to position [0, 0]
click at [191, 131] on div "Checkout Already have an account? Login for a faster checkout" at bounding box center [335, 139] width 333 height 37
click at [184, 133] on icon "button" at bounding box center [179, 132] width 13 height 13
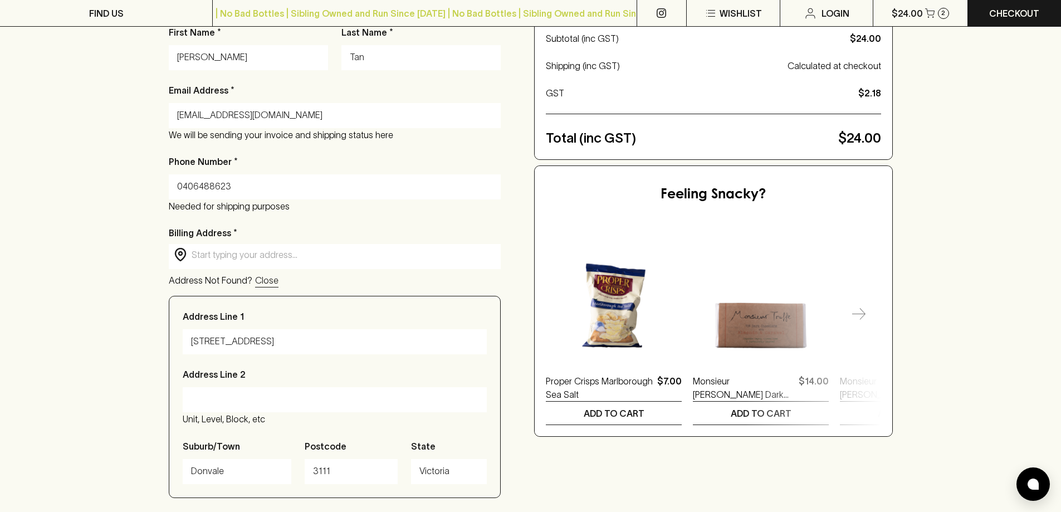
scroll to position [223, 0]
click at [294, 258] on input "text" at bounding box center [344, 254] width 305 height 13
click at [213, 256] on input "1024/ 55 mercha" at bounding box center [344, 254] width 305 height 13
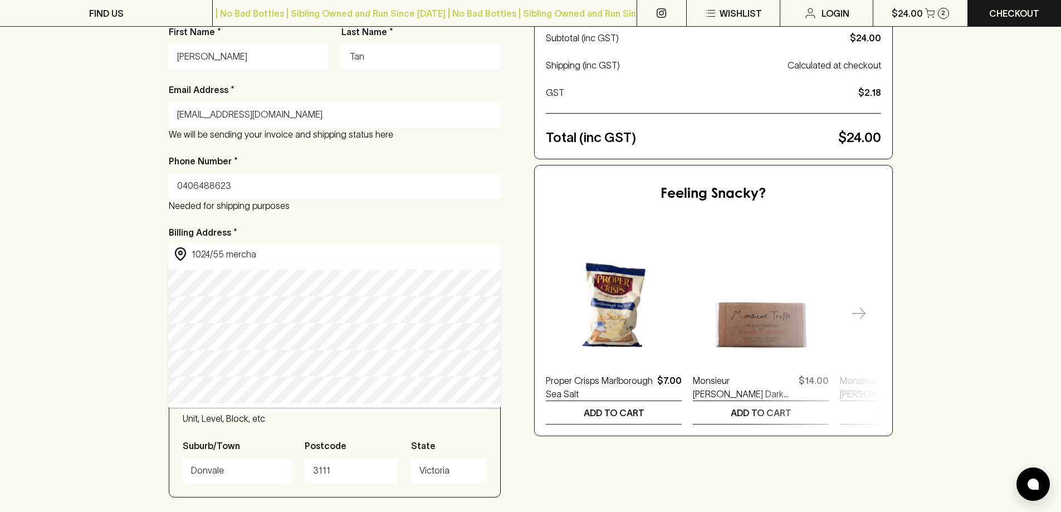
type input "1024/55 Merchant Street, Docklands VIC, Australia"
type input "1024/55 Merchant Street"
type input "Docklands"
type input "3008"
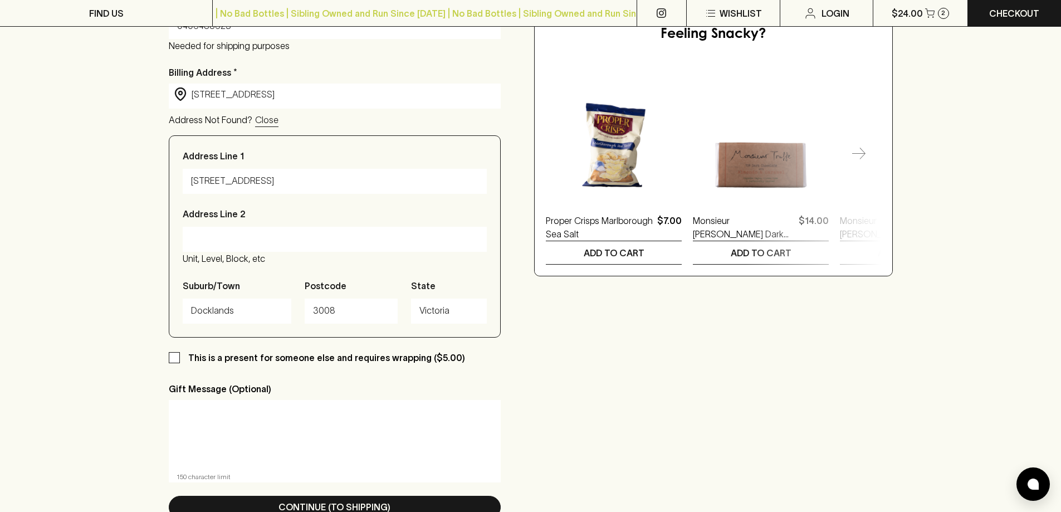
scroll to position [446, 0]
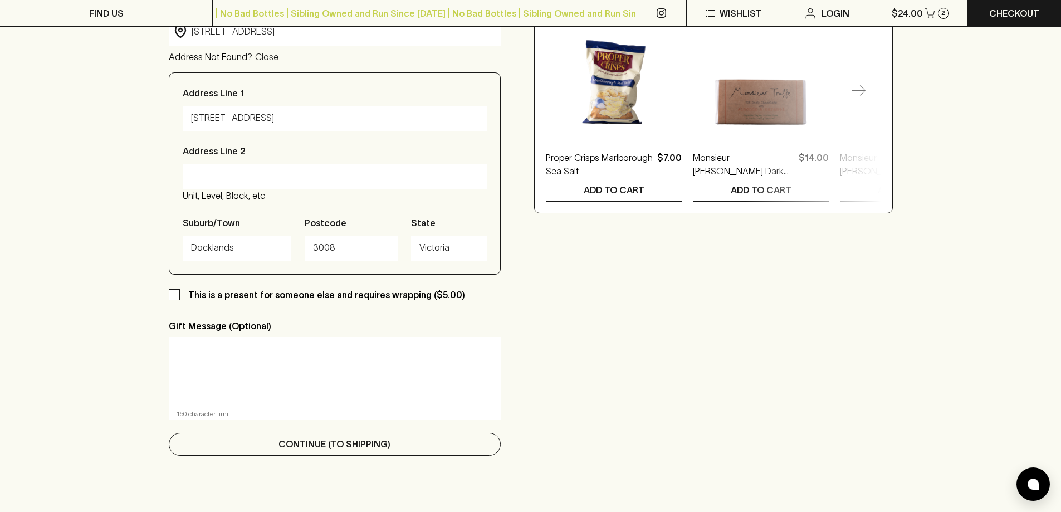
type input "1024/55 Merchant Street, Docklands VIC, Australia"
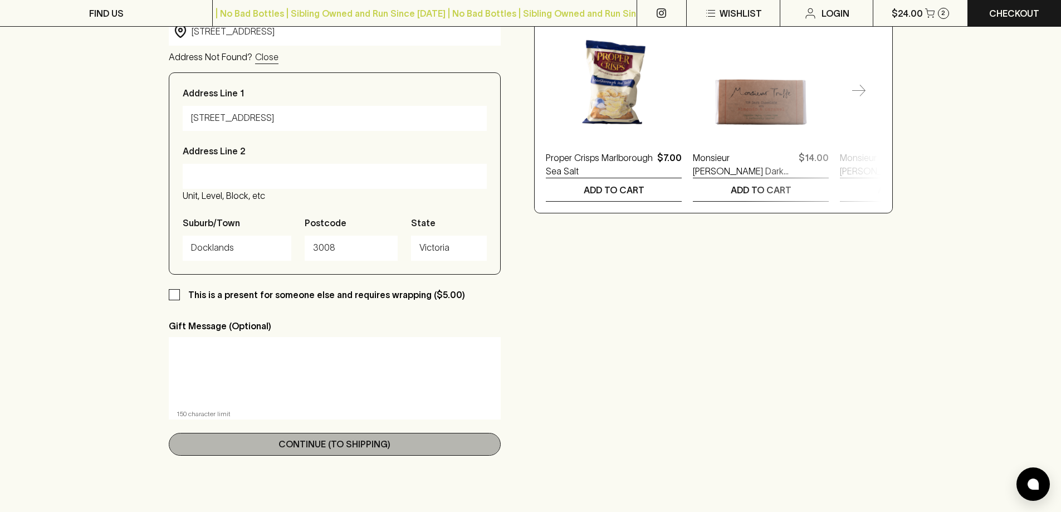
click at [383, 438] on p "Continue (To Shipping)" at bounding box center [335, 443] width 112 height 13
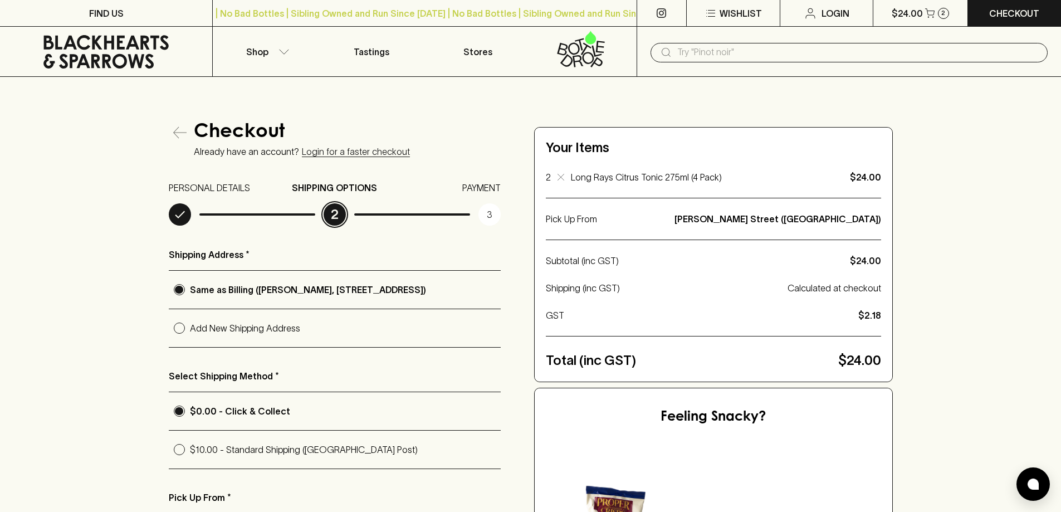
click at [296, 334] on p "Add New Shipping Address" at bounding box center [345, 327] width 311 height 13
click at [190, 334] on input "Add New Shipping Address" at bounding box center [179, 328] width 21 height 21
radio input "true"
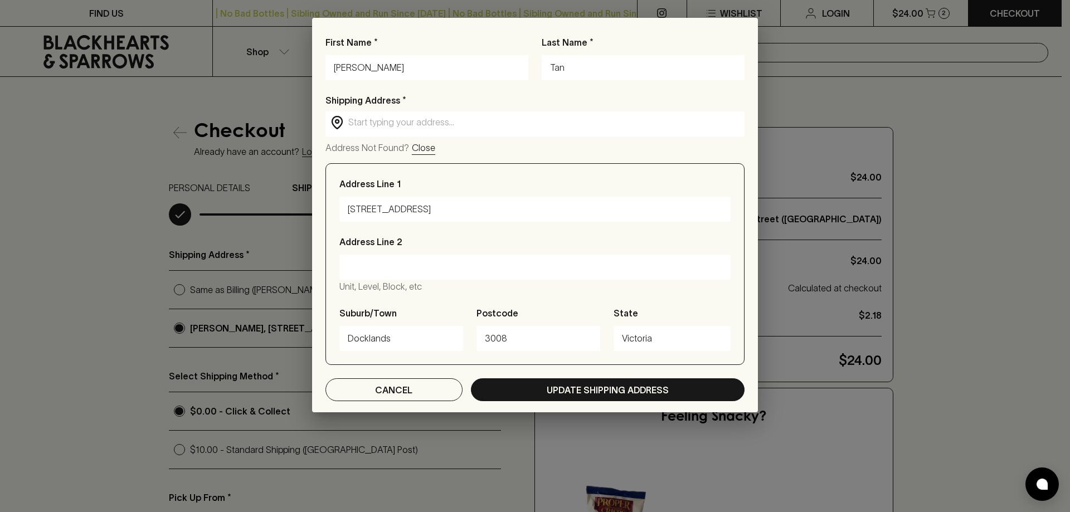
click at [412, 142] on p "Close" at bounding box center [423, 147] width 23 height 13
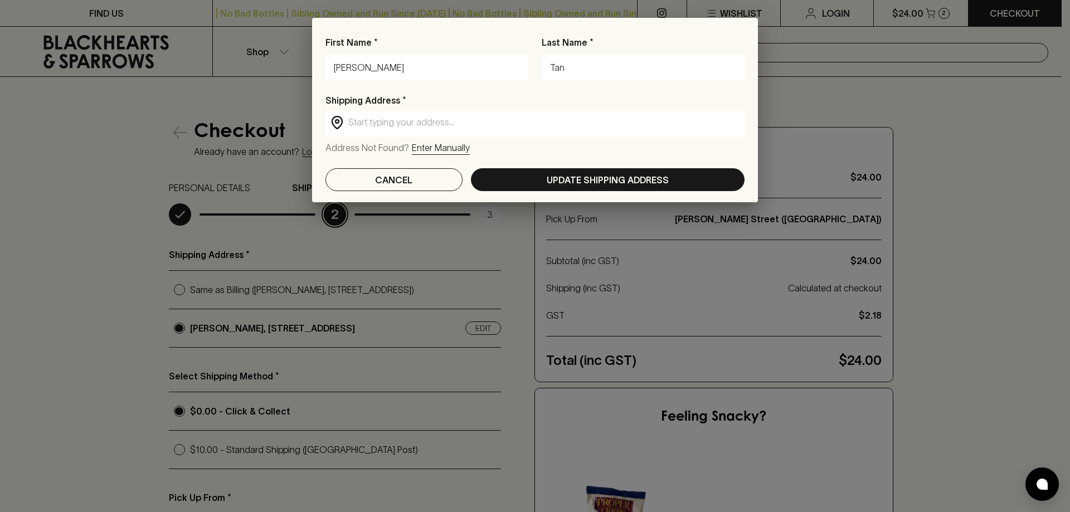
click at [426, 149] on p "Enter Manually" at bounding box center [441, 147] width 58 height 13
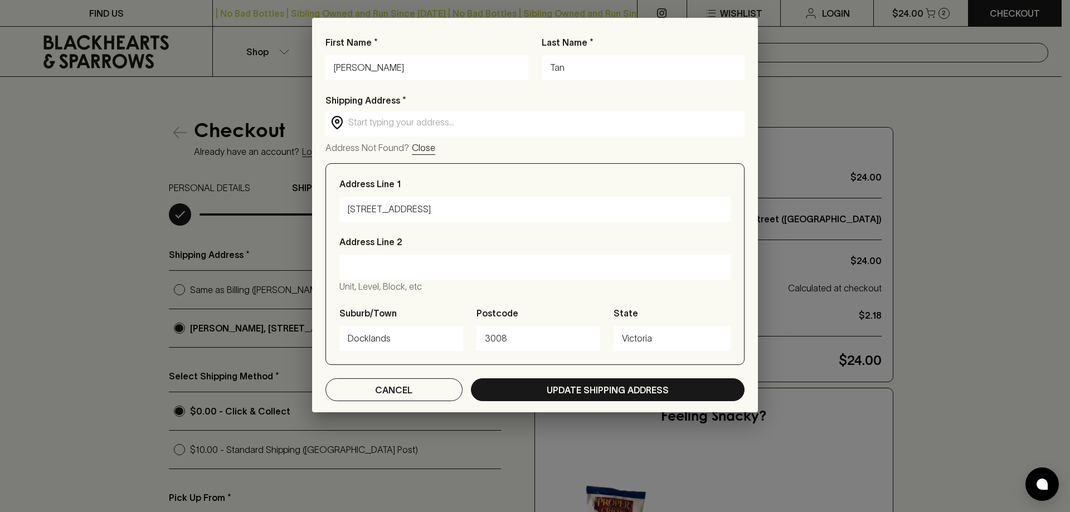
click at [418, 123] on input "text" at bounding box center [543, 122] width 391 height 13
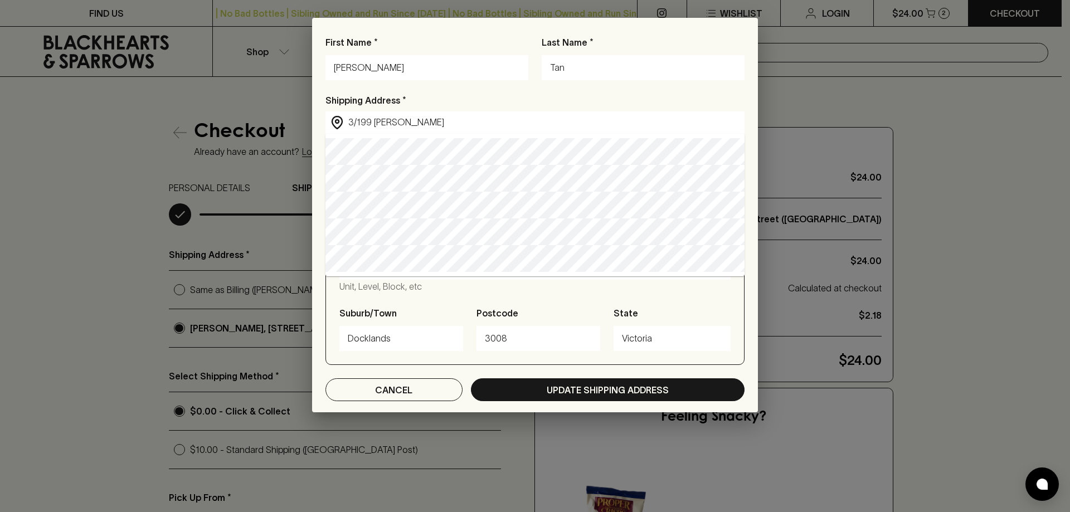
type input "3/199 Mitcham Road, Donvale VIC, Australia"
type input "3/199 Mitcham Road"
type input "Donvale"
type input "3111"
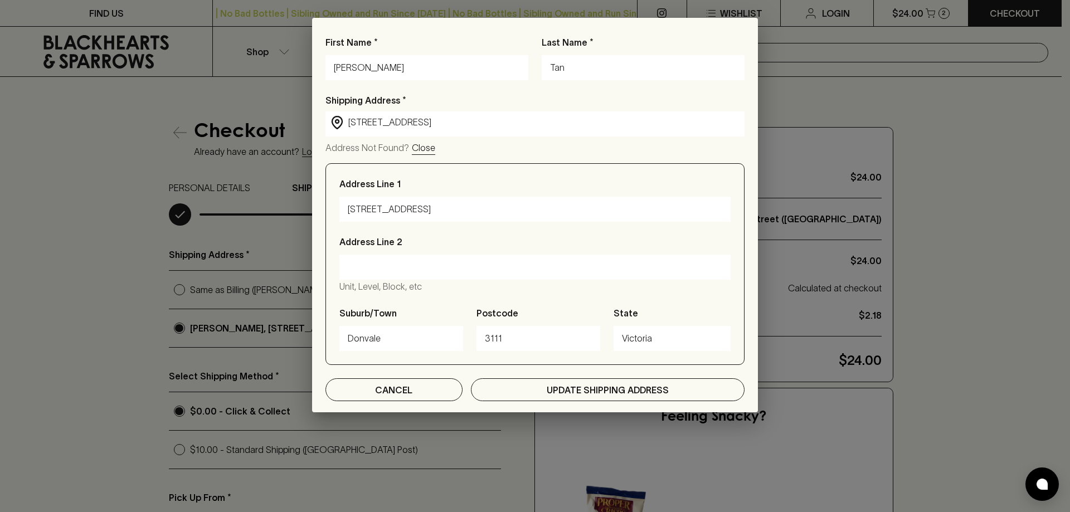
type input "3/199 Mitcham Road, Donvale VIC, Australia"
click at [537, 382] on button "Update Shipping Address" at bounding box center [608, 389] width 274 height 23
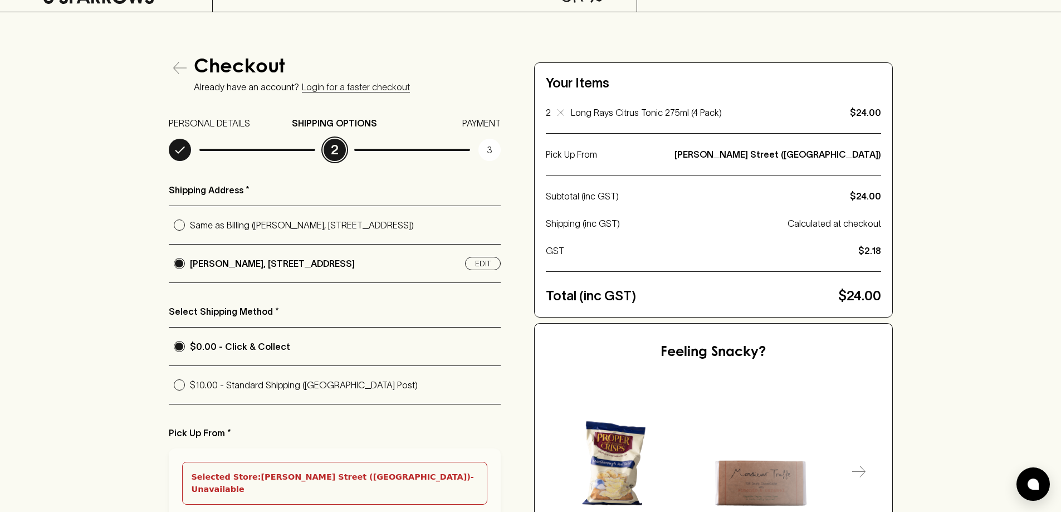
scroll to position [56, 0]
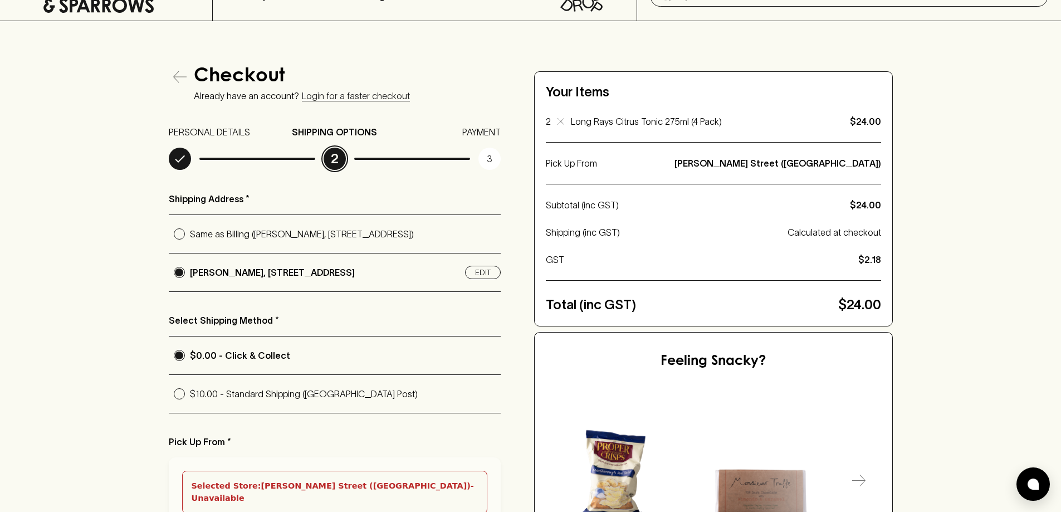
click at [384, 394] on p "$10.00 - Standard Shipping (Australia Post)" at bounding box center [345, 393] width 311 height 13
click at [190, 394] on input "$10.00 - Standard Shipping (Australia Post)" at bounding box center [179, 393] width 21 height 21
radio input "true"
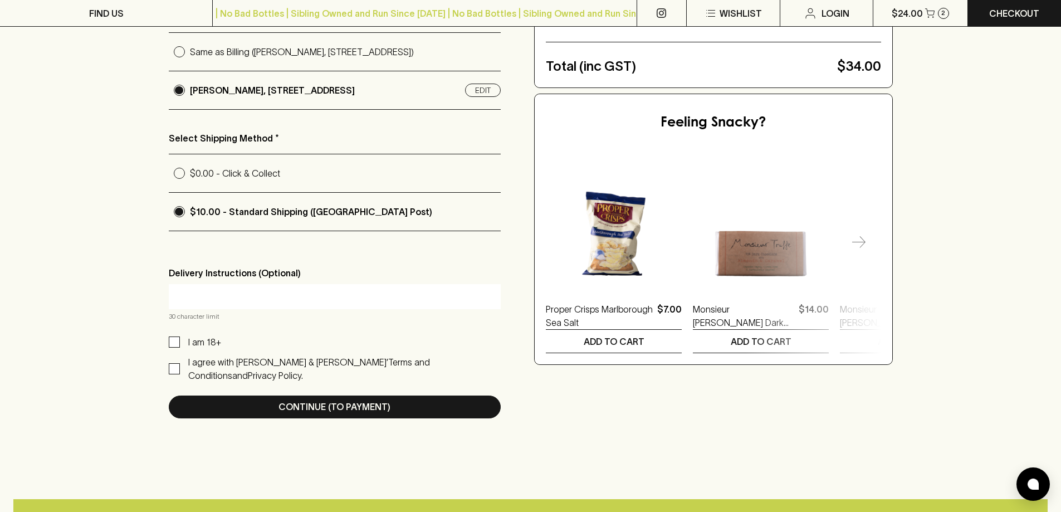
scroll to position [279, 0]
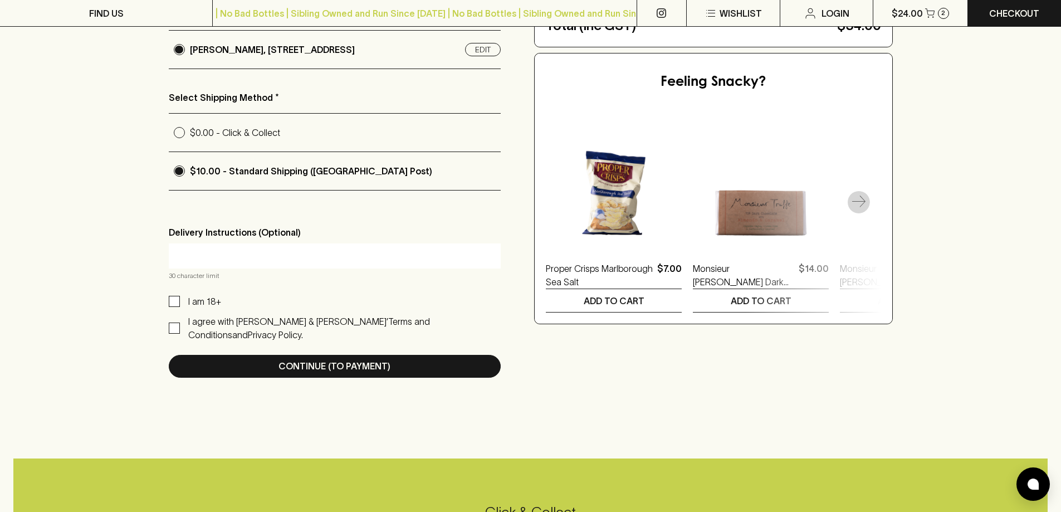
click at [858, 199] on icon "button" at bounding box center [858, 202] width 13 height 13
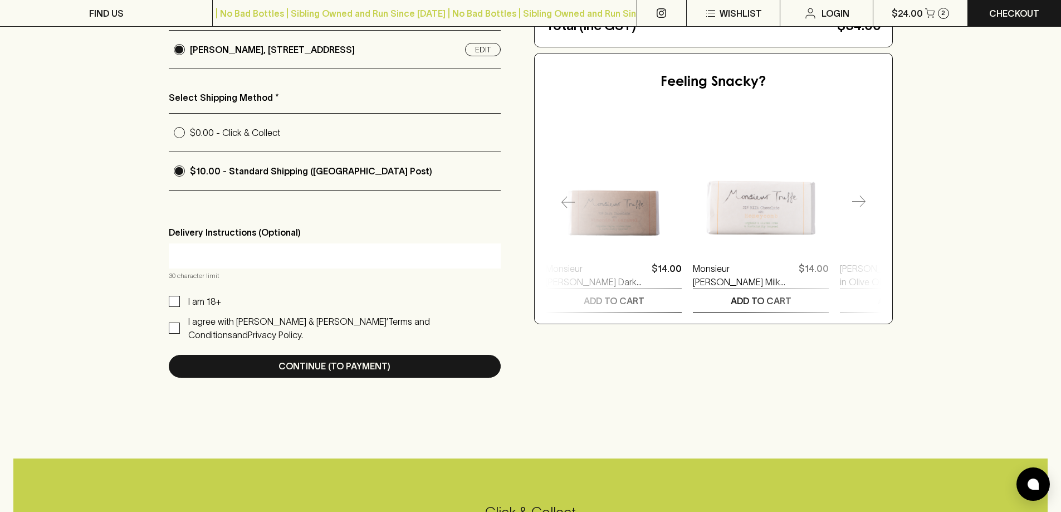
click at [858, 199] on icon "button" at bounding box center [858, 202] width 13 height 13
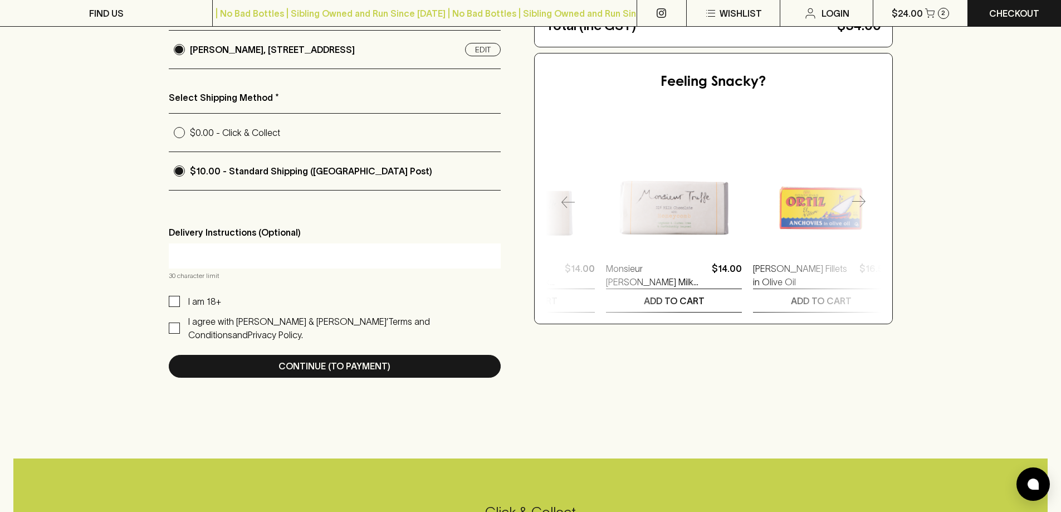
scroll to position [0, 294]
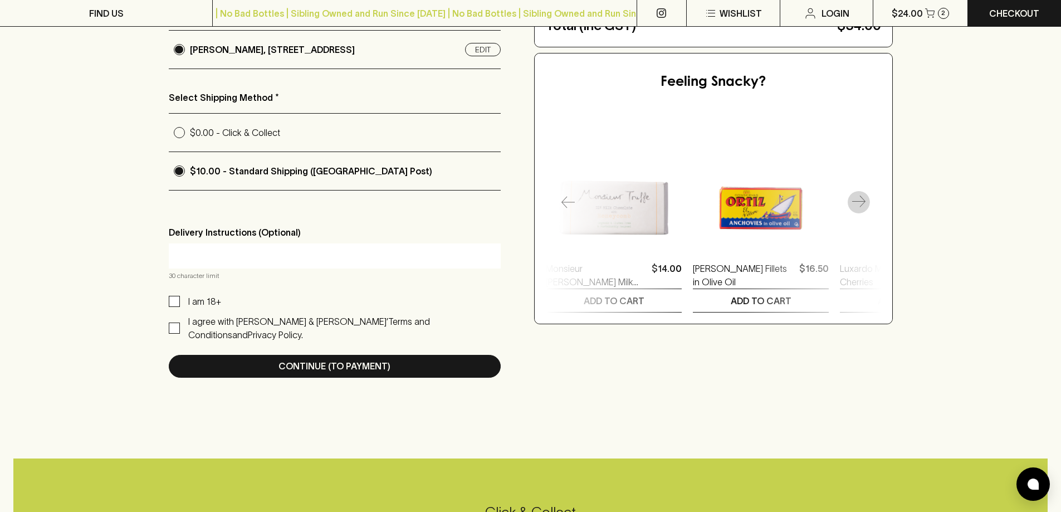
click at [858, 199] on icon "button" at bounding box center [858, 202] width 13 height 13
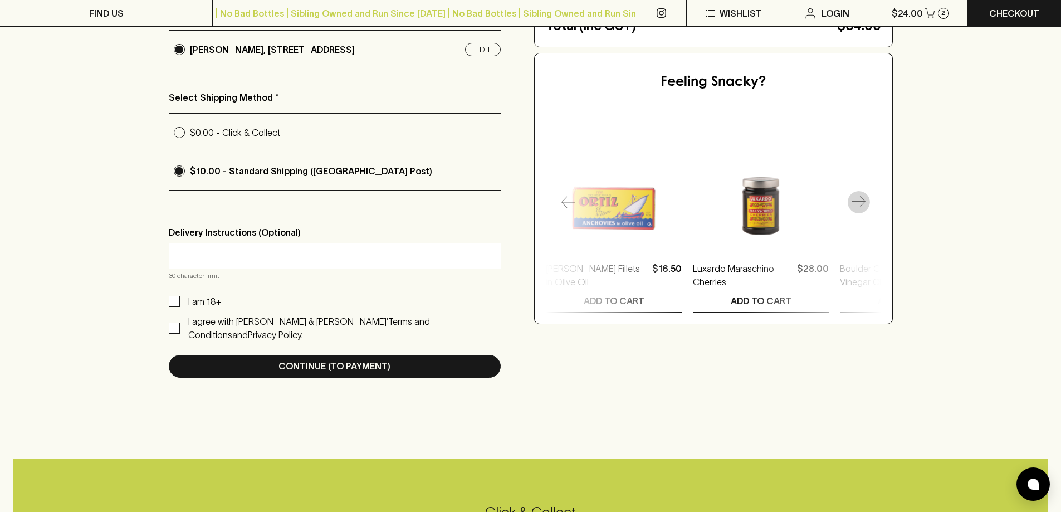
click at [858, 199] on icon "button" at bounding box center [858, 202] width 13 height 13
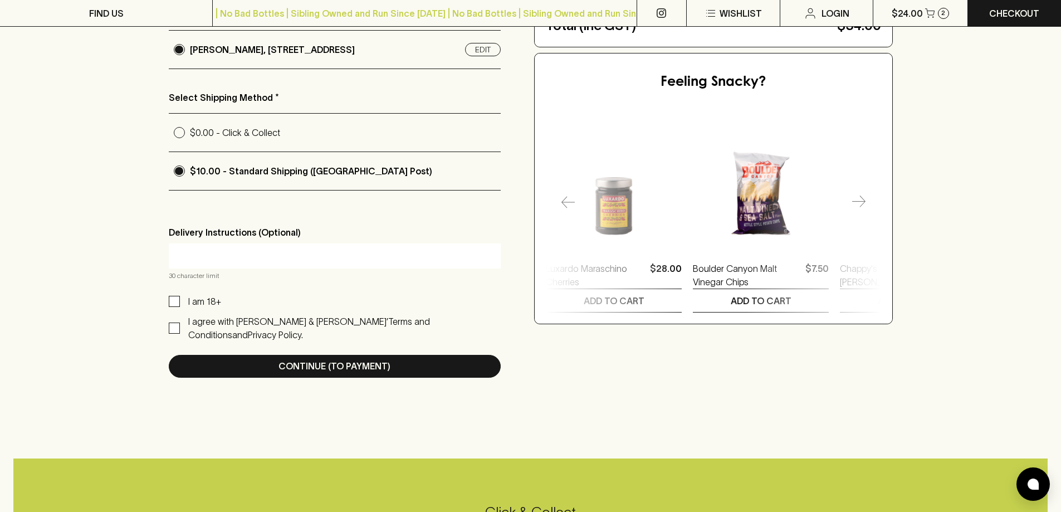
click at [858, 199] on icon "button" at bounding box center [858, 202] width 13 height 13
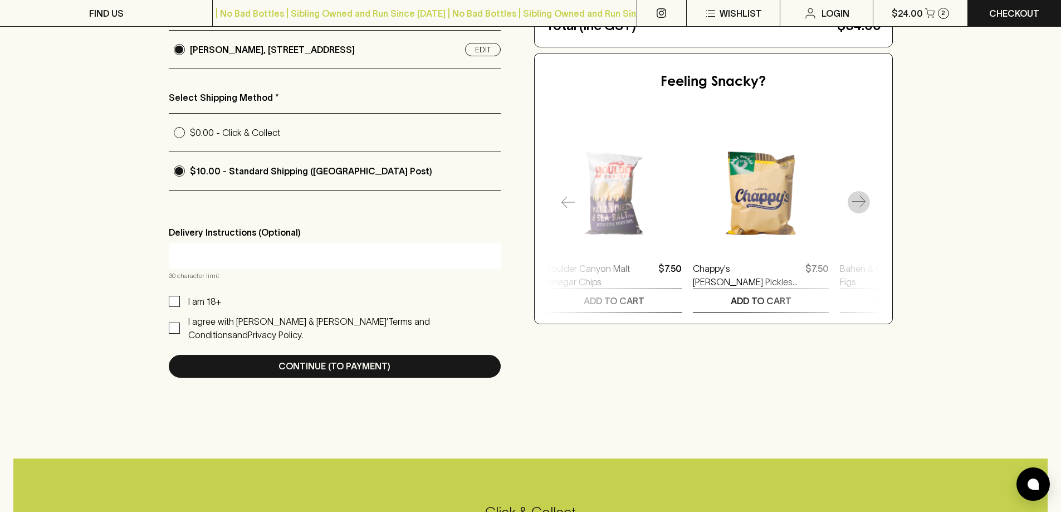
click at [858, 199] on icon "button" at bounding box center [858, 202] width 13 height 13
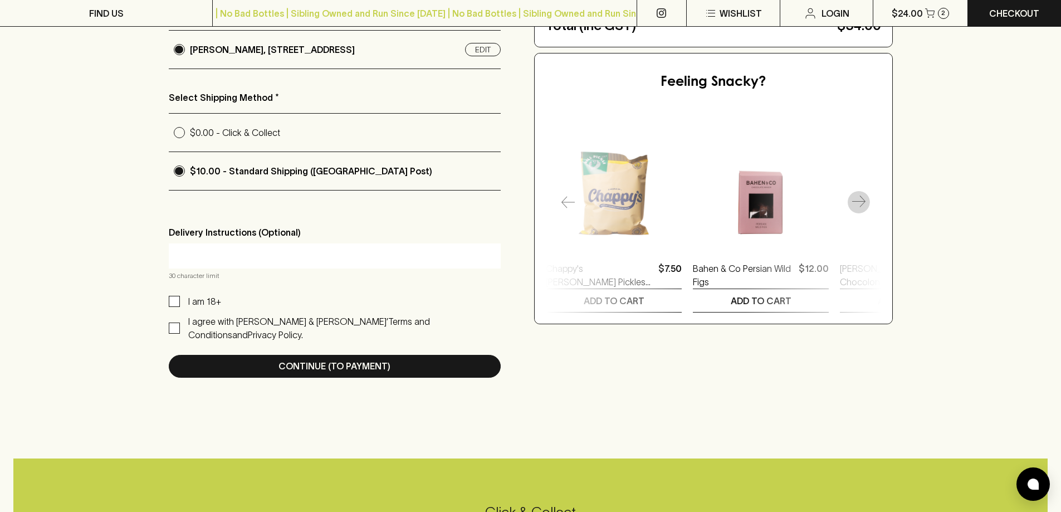
click at [858, 199] on icon "button" at bounding box center [858, 202] width 13 height 13
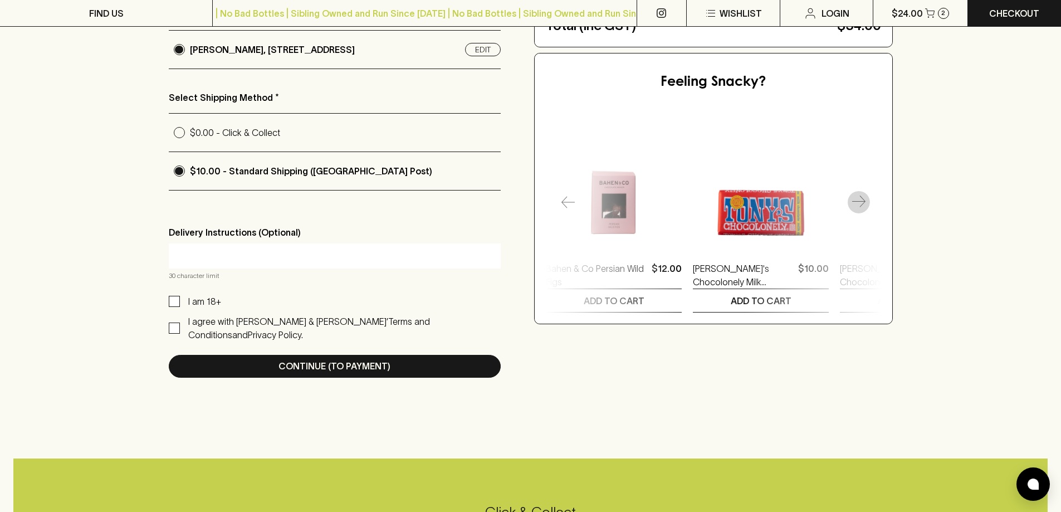
click at [858, 199] on icon "button" at bounding box center [858, 202] width 13 height 13
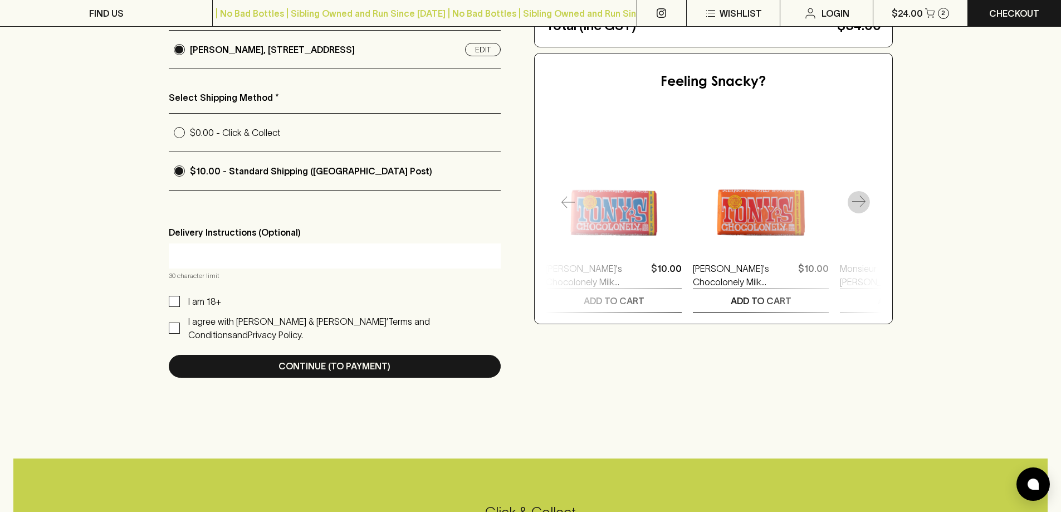
click at [858, 199] on icon "button" at bounding box center [858, 202] width 13 height 13
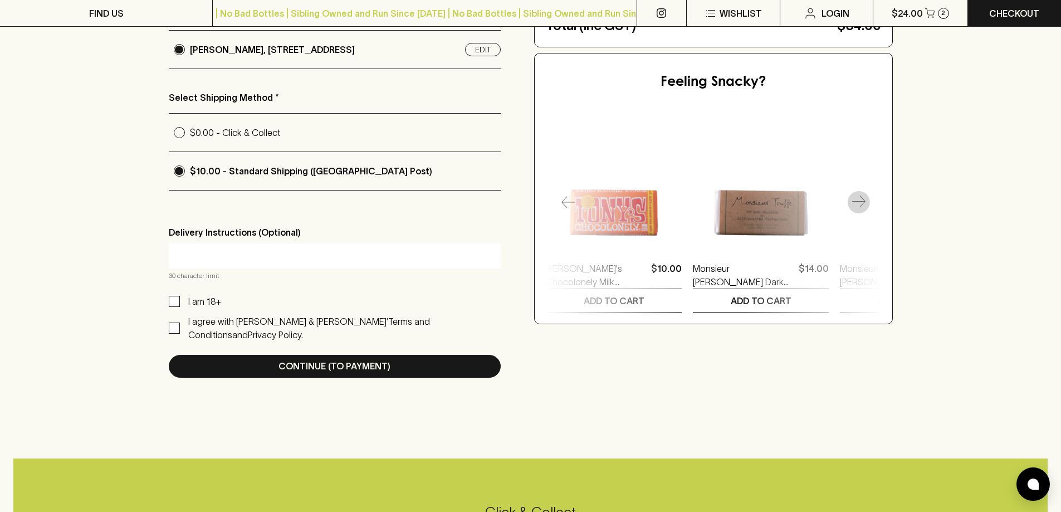
click at [858, 199] on icon "button" at bounding box center [858, 202] width 13 height 13
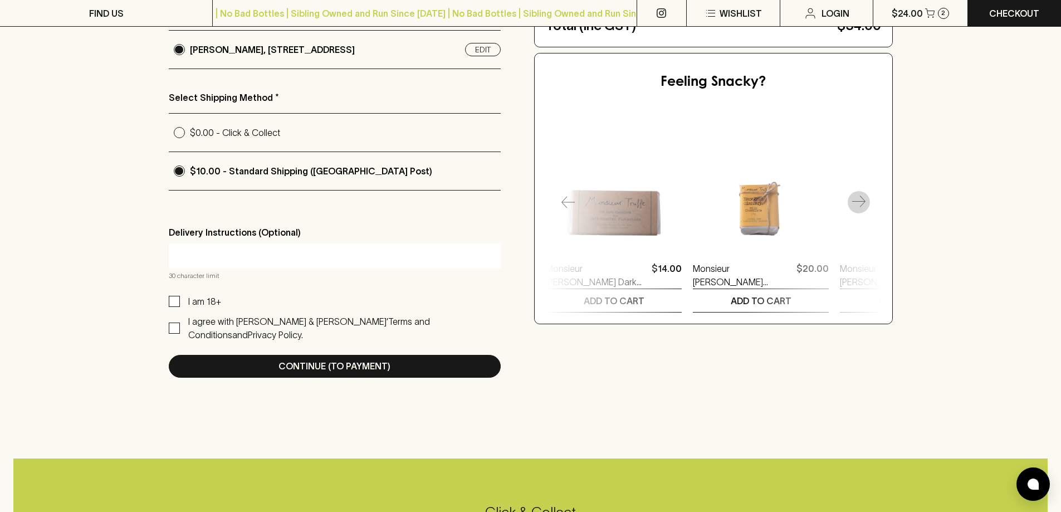
click at [858, 199] on icon "button" at bounding box center [858, 202] width 13 height 13
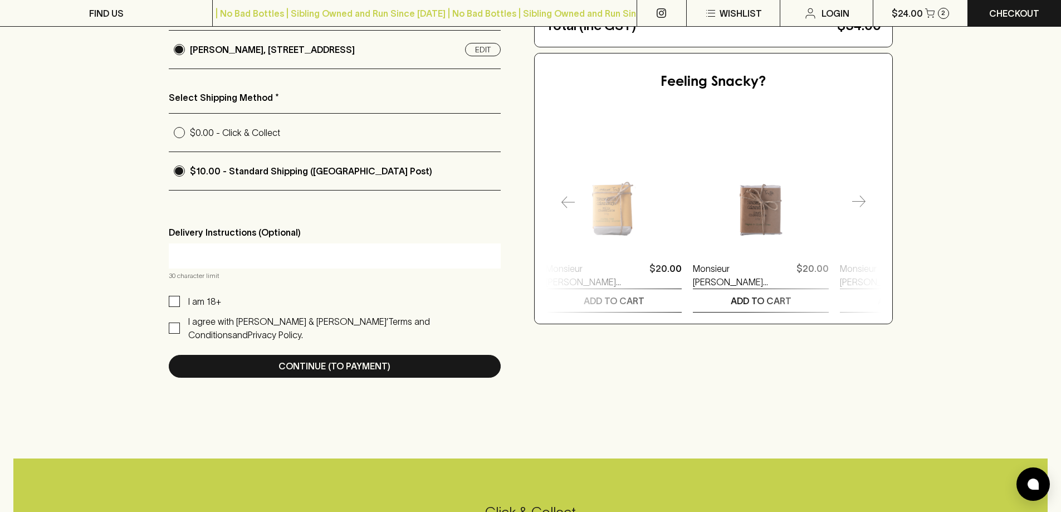
click at [858, 199] on icon "button" at bounding box center [858, 202] width 13 height 13
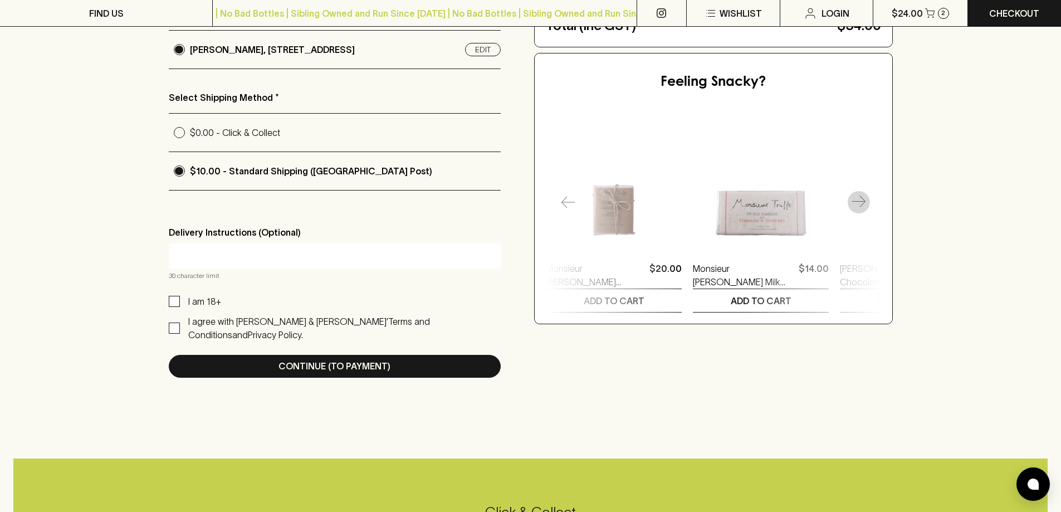
click at [858, 199] on icon "button" at bounding box center [858, 202] width 13 height 13
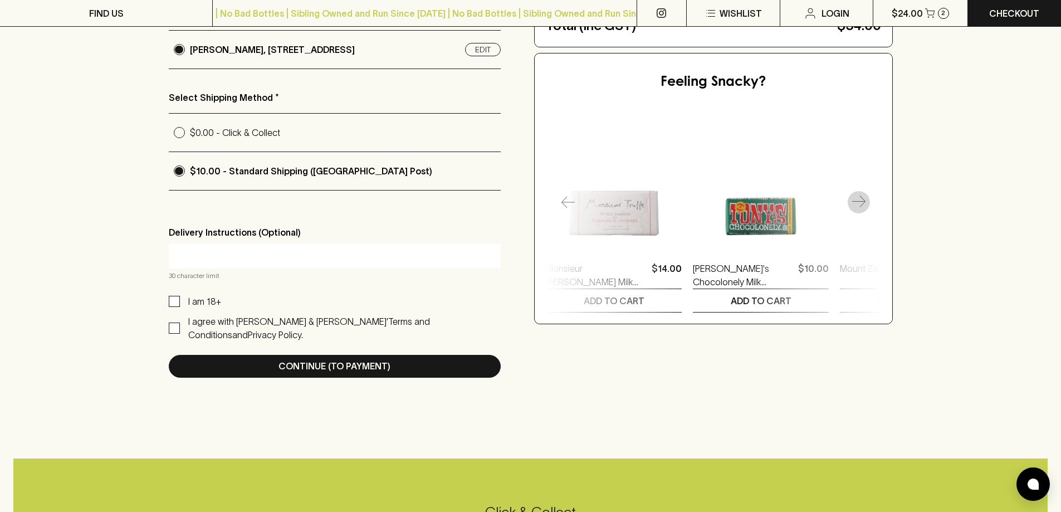
click at [858, 199] on icon "button" at bounding box center [858, 202] width 13 height 13
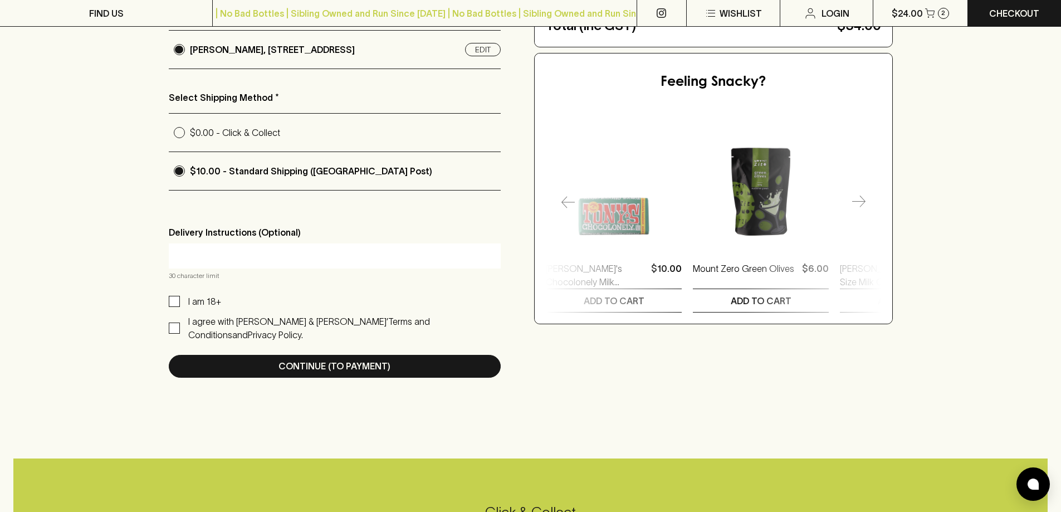
click at [858, 199] on icon "button" at bounding box center [858, 202] width 13 height 13
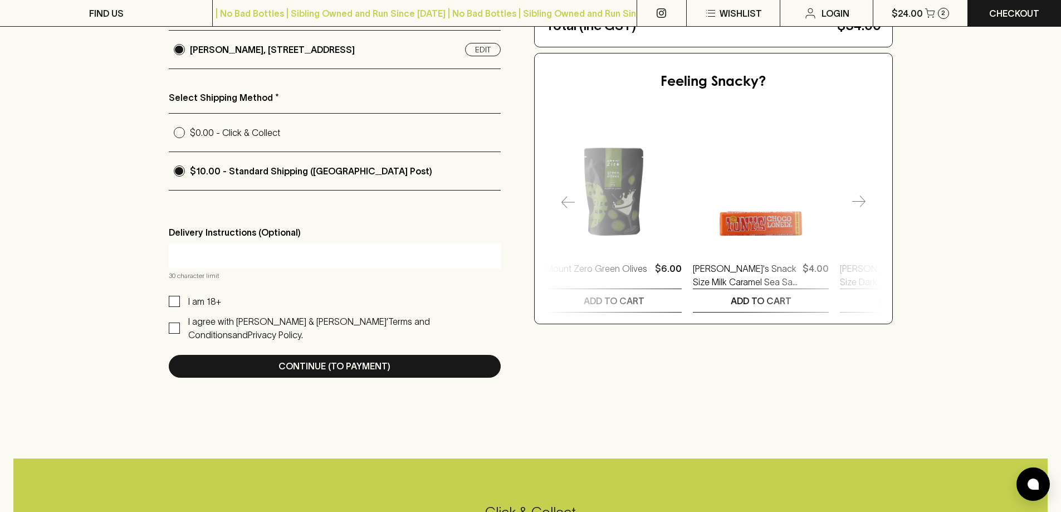
click at [858, 199] on icon "button" at bounding box center [858, 202] width 13 height 13
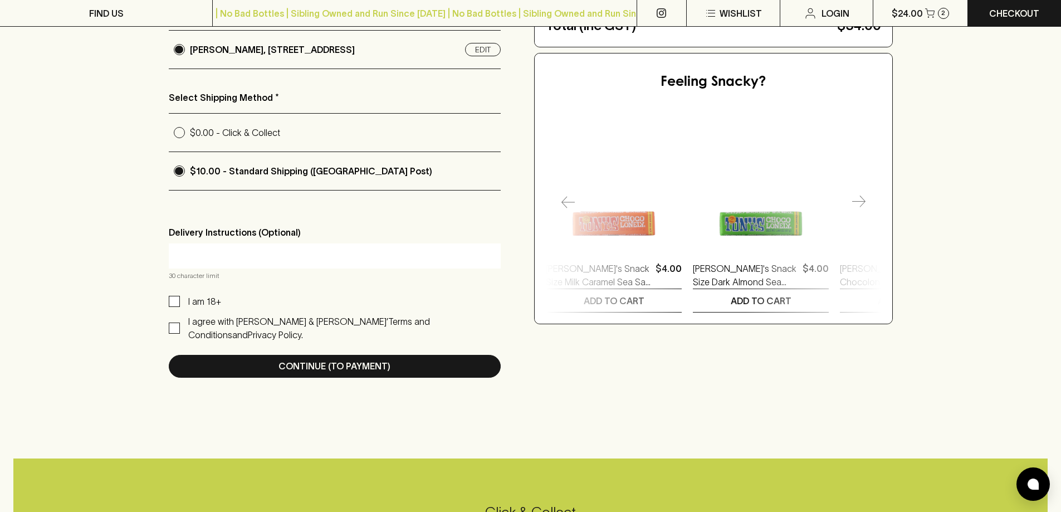
click at [858, 199] on icon "button" at bounding box center [858, 202] width 13 height 13
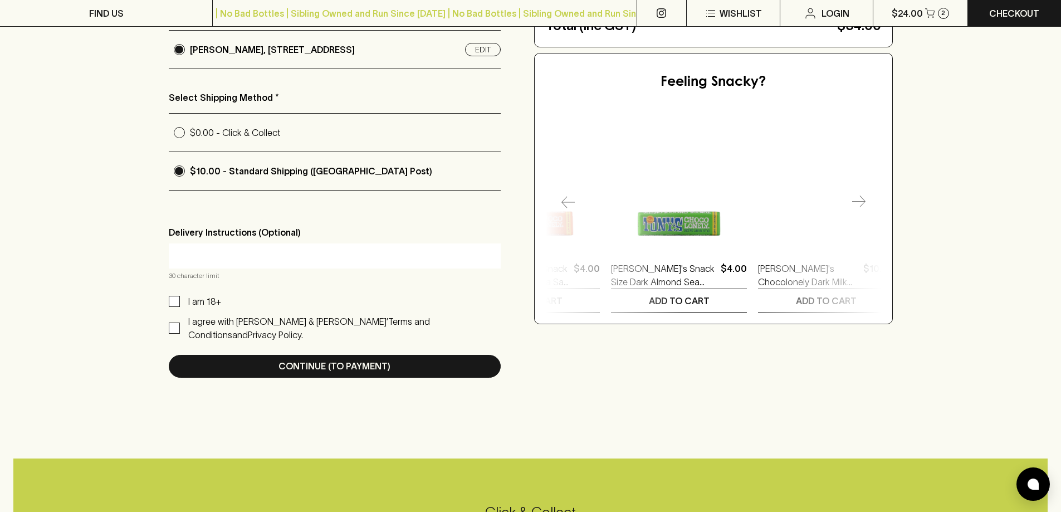
scroll to position [0, 2500]
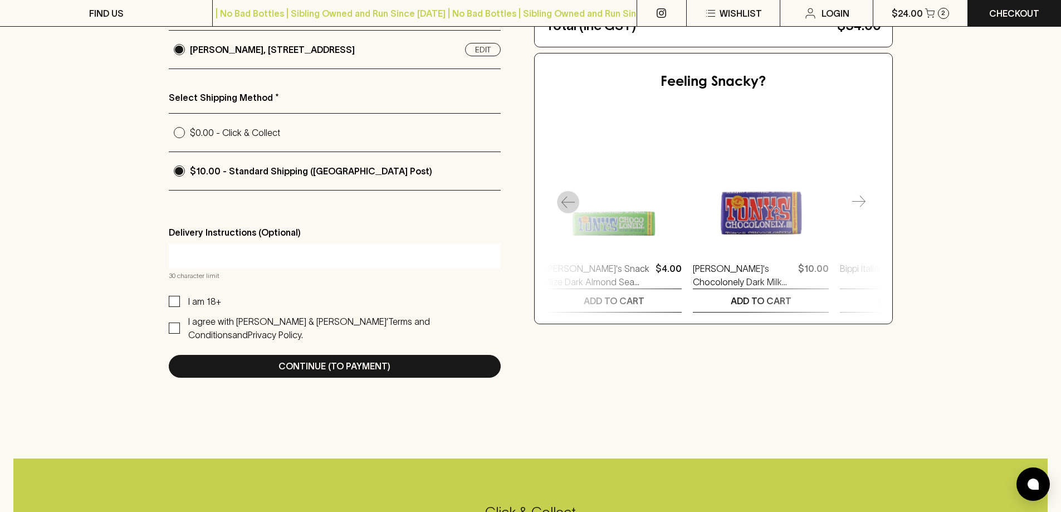
click at [570, 207] on icon "button" at bounding box center [568, 202] width 13 height 13
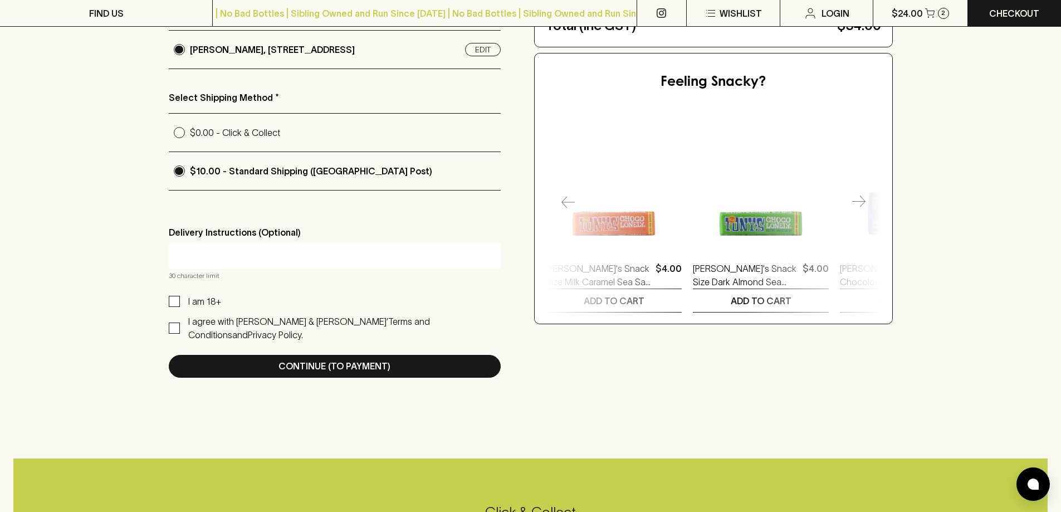
click at [570, 207] on icon "button" at bounding box center [568, 202] width 13 height 13
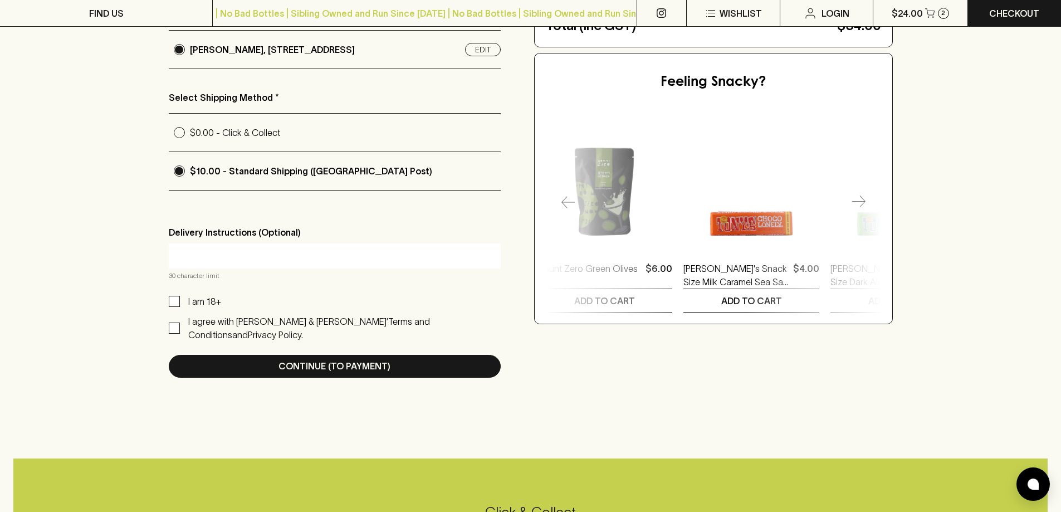
scroll to position [0, 2206]
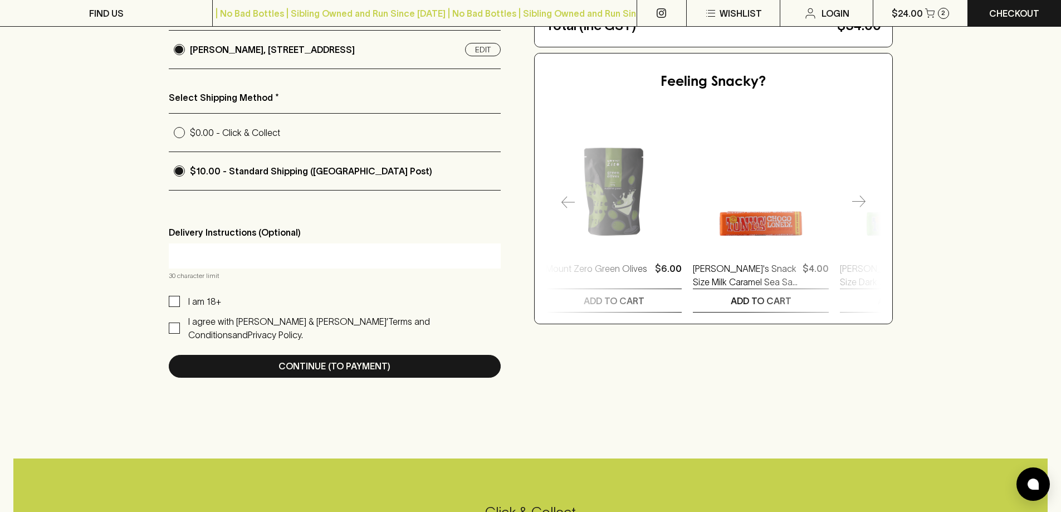
click at [187, 301] on span "I am 18+" at bounding box center [200, 301] width 41 height 13
click at [180, 301] on input "I am 18+" at bounding box center [174, 301] width 11 height 11
checkbox input "true"
click at [174, 325] on input "I agree with Blackhearts & Sparrows’ Terms and Conditions and Privacy Policy." at bounding box center [174, 328] width 11 height 11
checkbox input "true"
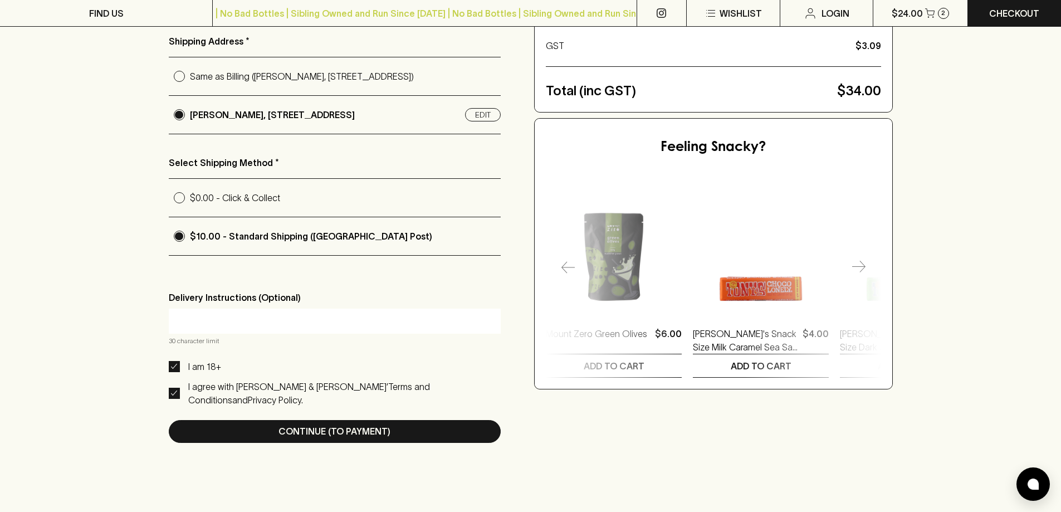
scroll to position [223, 0]
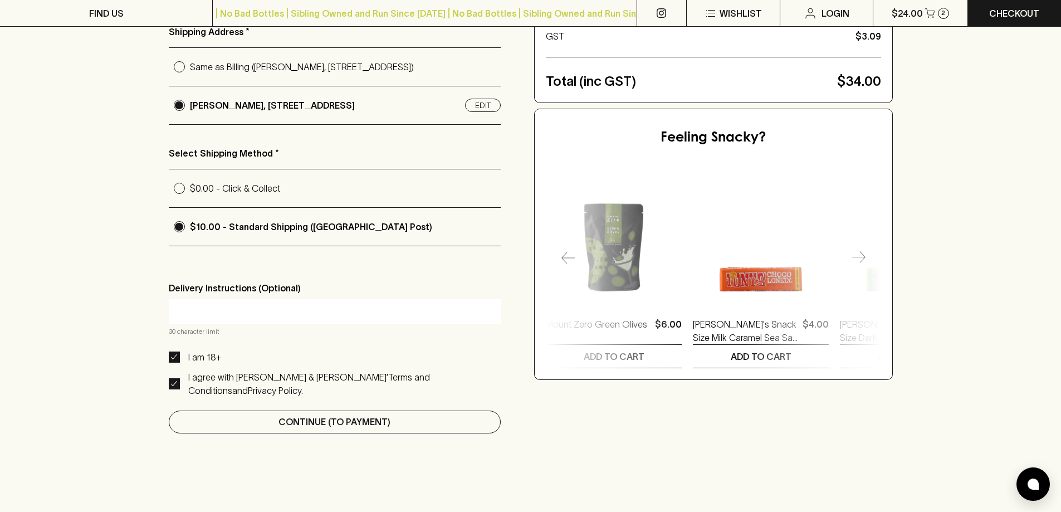
click at [381, 415] on p "Continue (To Payment)" at bounding box center [335, 421] width 112 height 13
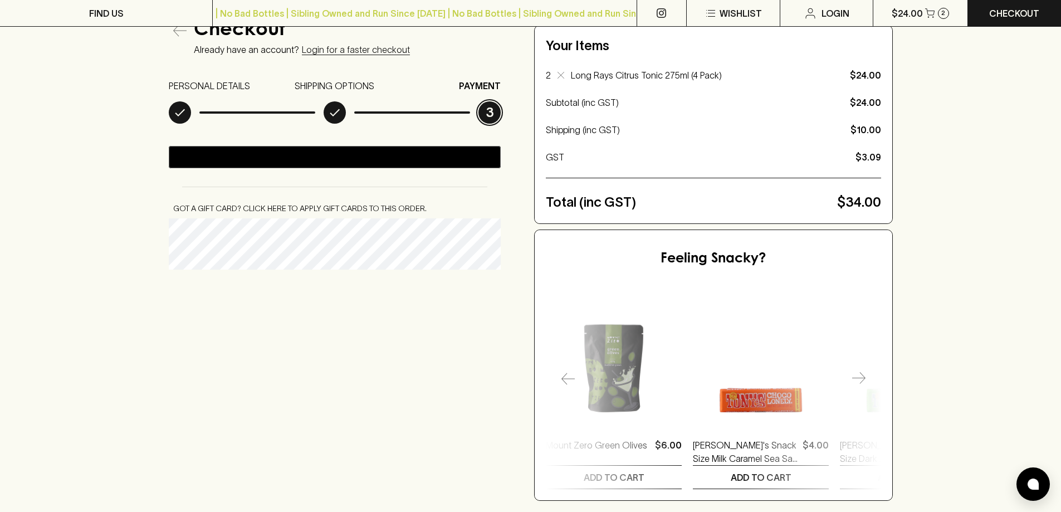
scroll to position [111, 0]
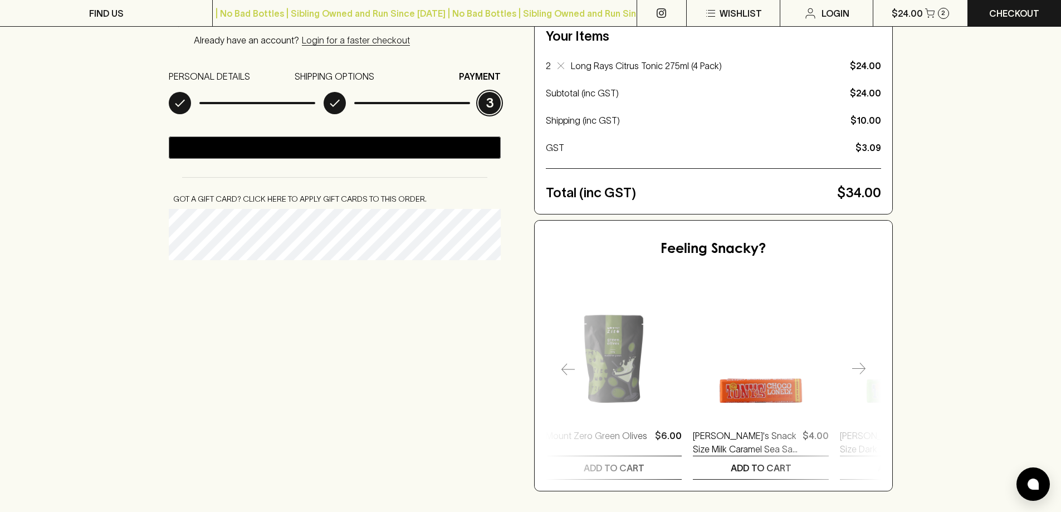
click at [373, 154] on div "@import url(//fonts.googleapis.com/css?family=Google+Sans_old:500) ••••••" at bounding box center [409, 148] width 199 height 17
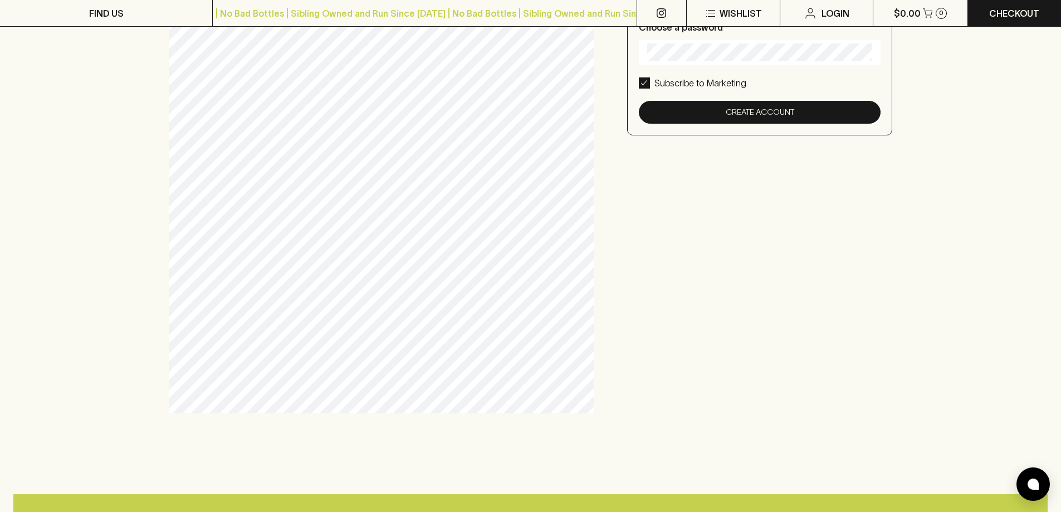
scroll to position [279, 0]
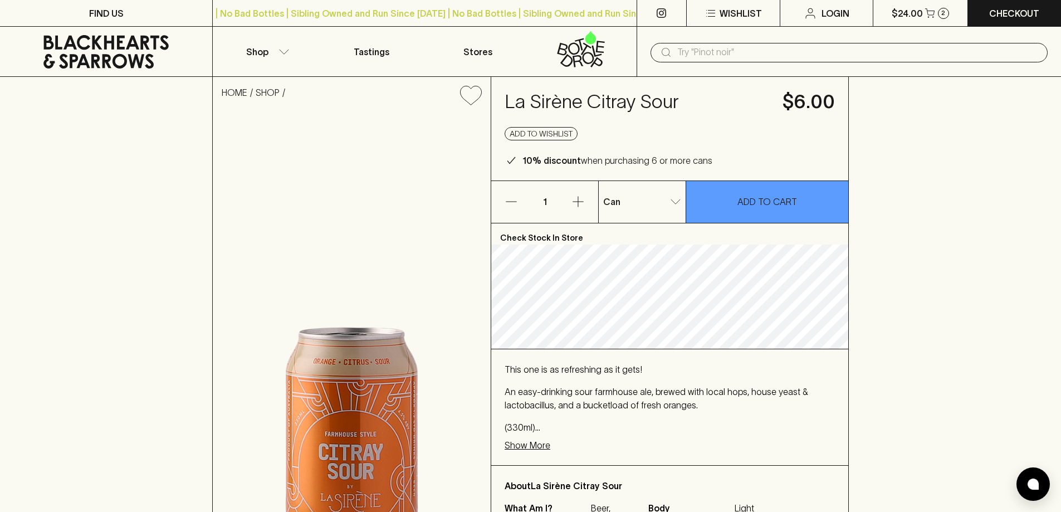
click at [765, 53] on input "text" at bounding box center [858, 52] width 362 height 18
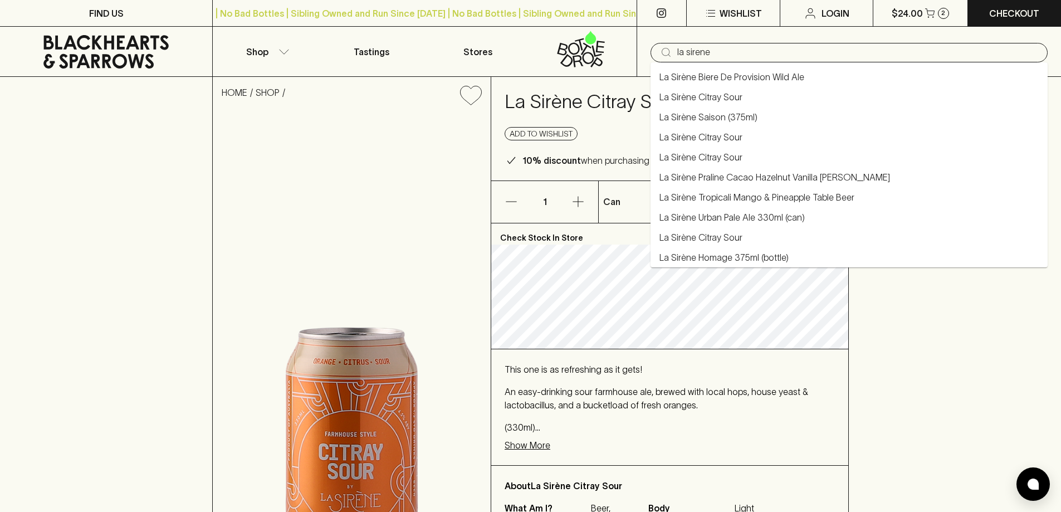
type input "la sirene"
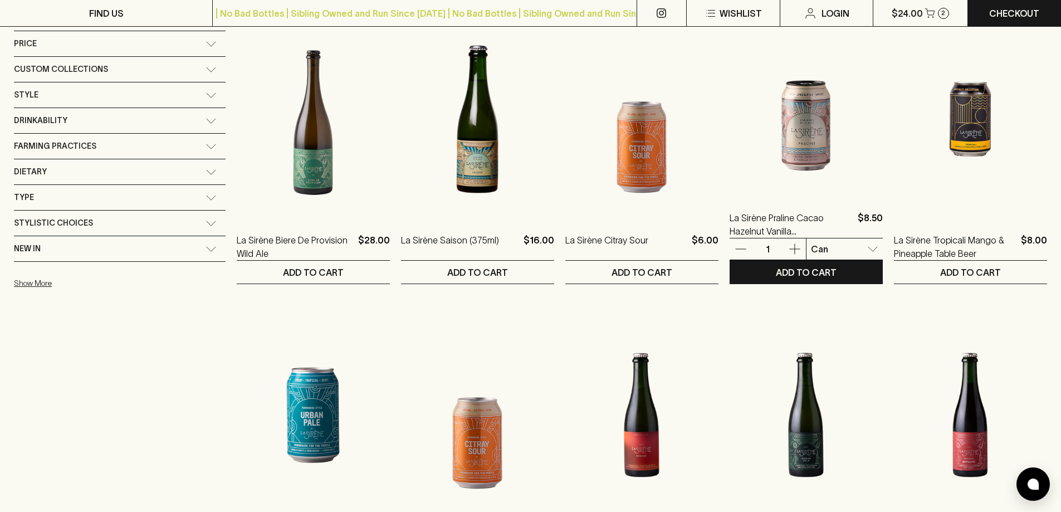
scroll to position [167, 0]
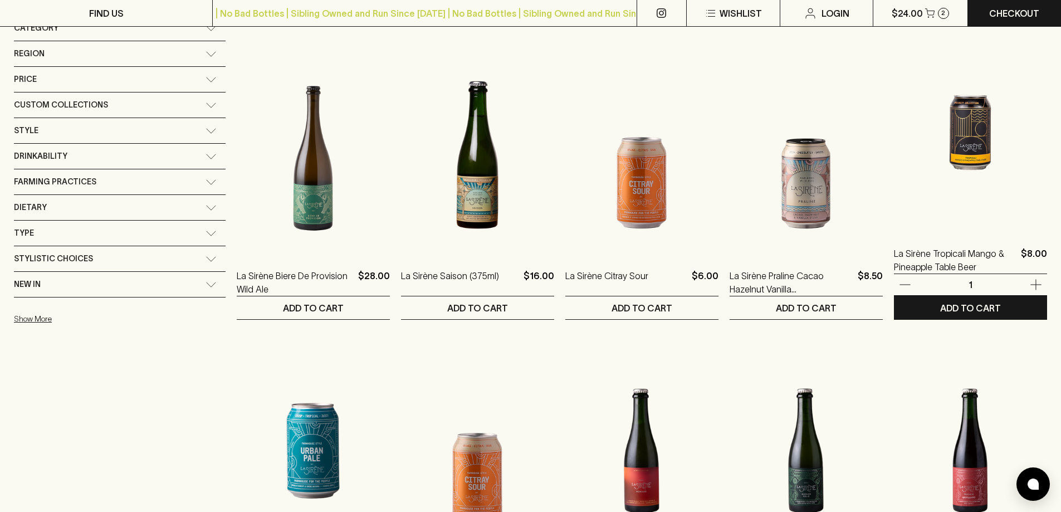
click at [959, 148] on img at bounding box center [970, 132] width 153 height 195
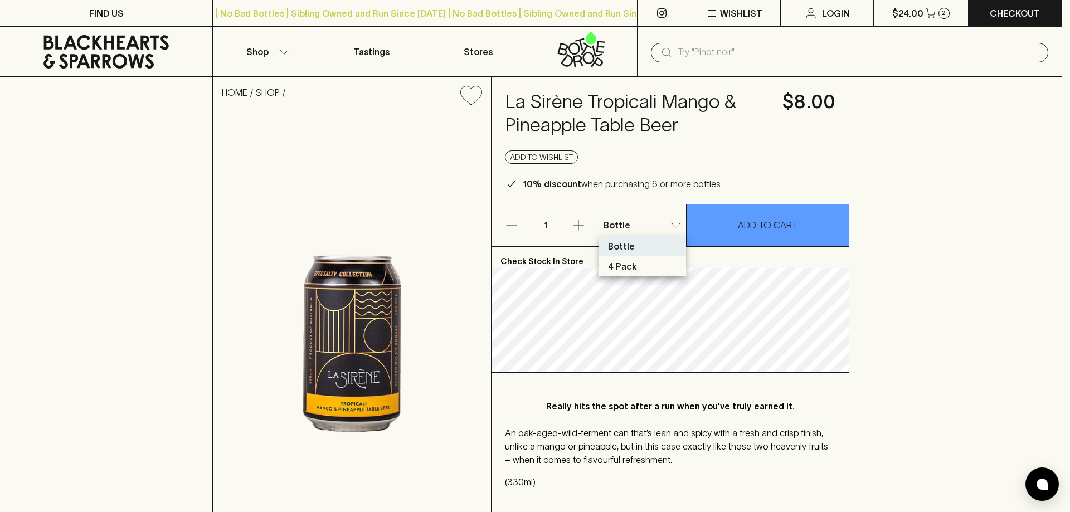
click at [655, 219] on div at bounding box center [535, 256] width 1070 height 512
